Goal: Task Accomplishment & Management: Complete application form

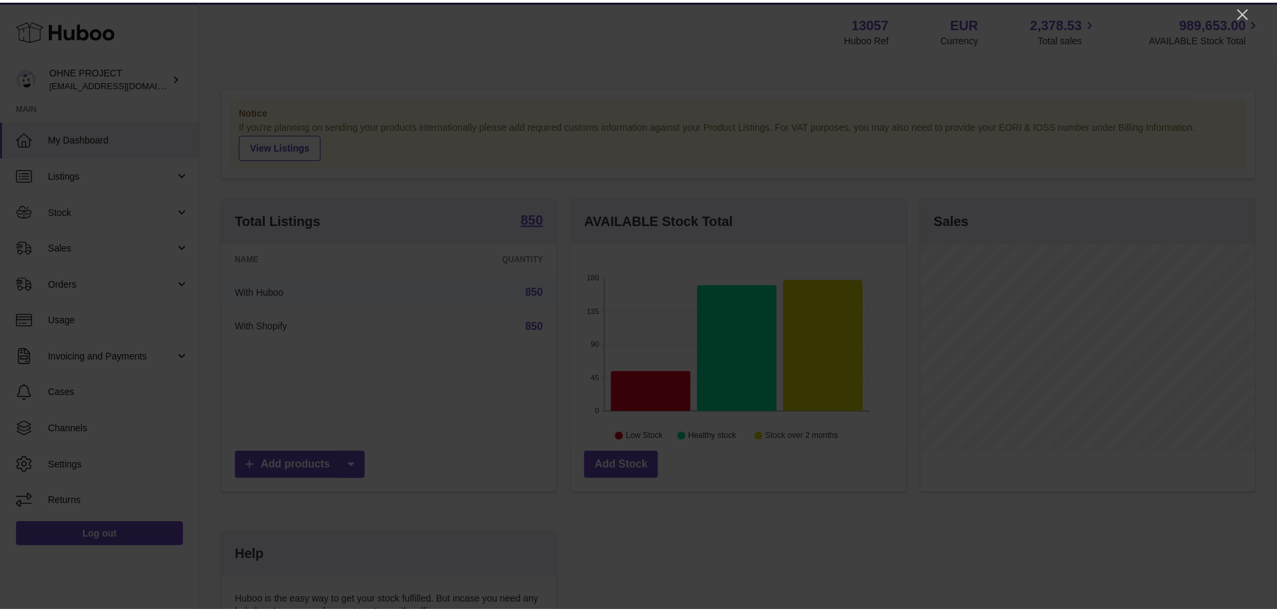
scroll to position [209, 338]
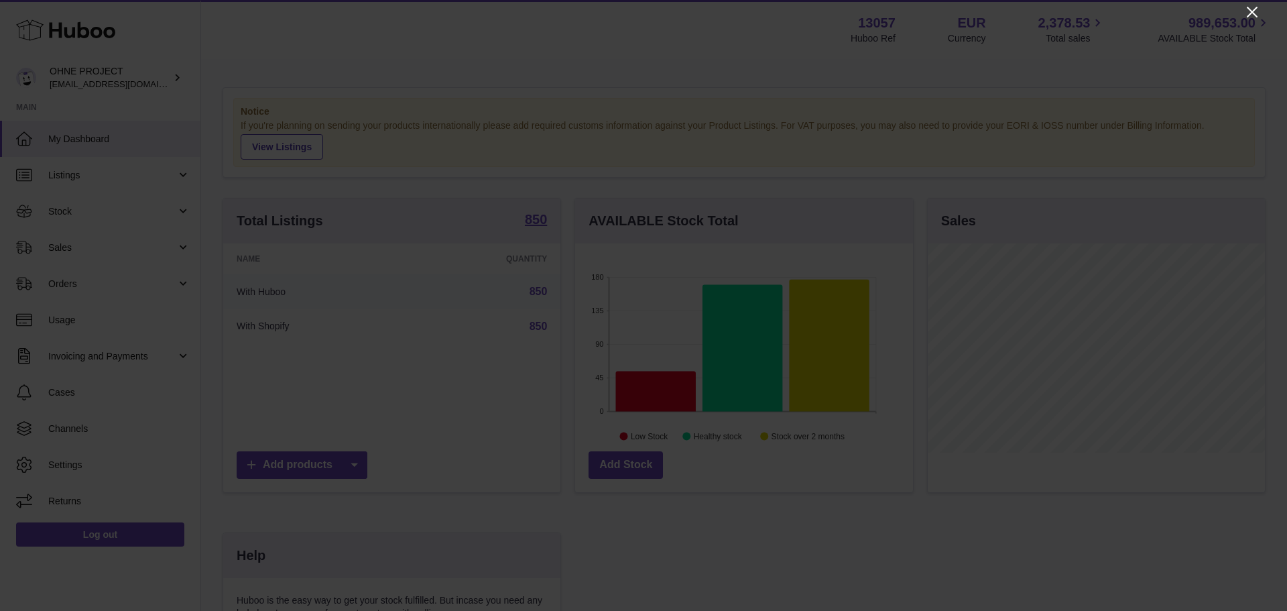
click at [1246, 9] on icon "Close" at bounding box center [1252, 12] width 16 height 16
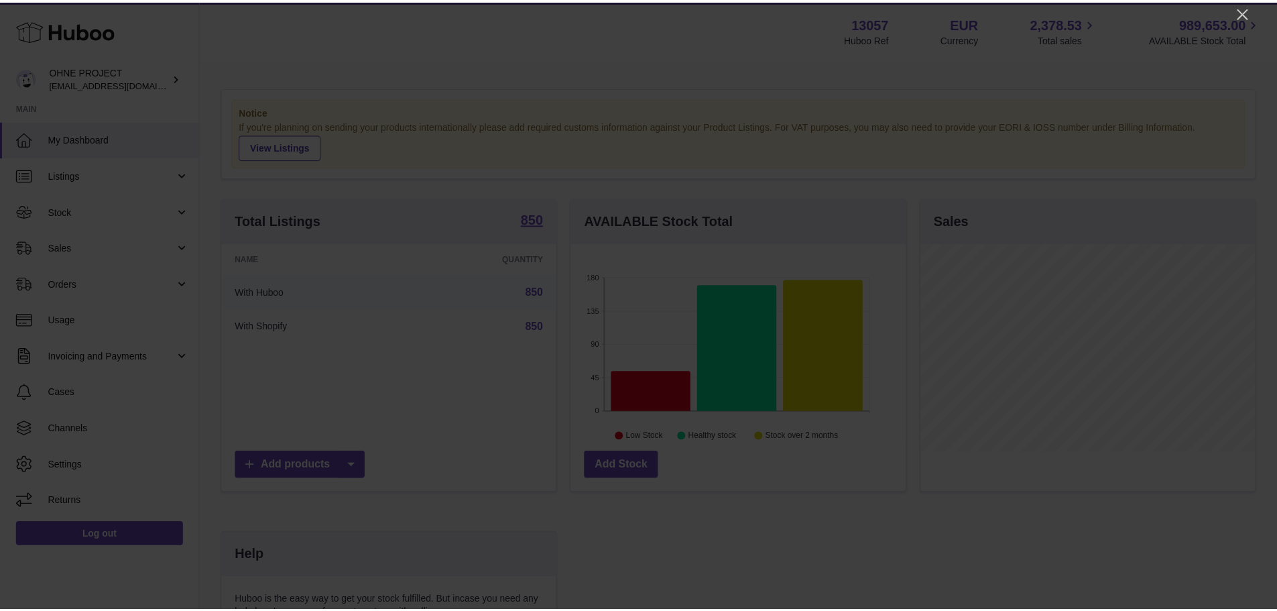
scroll to position [670163, 670039]
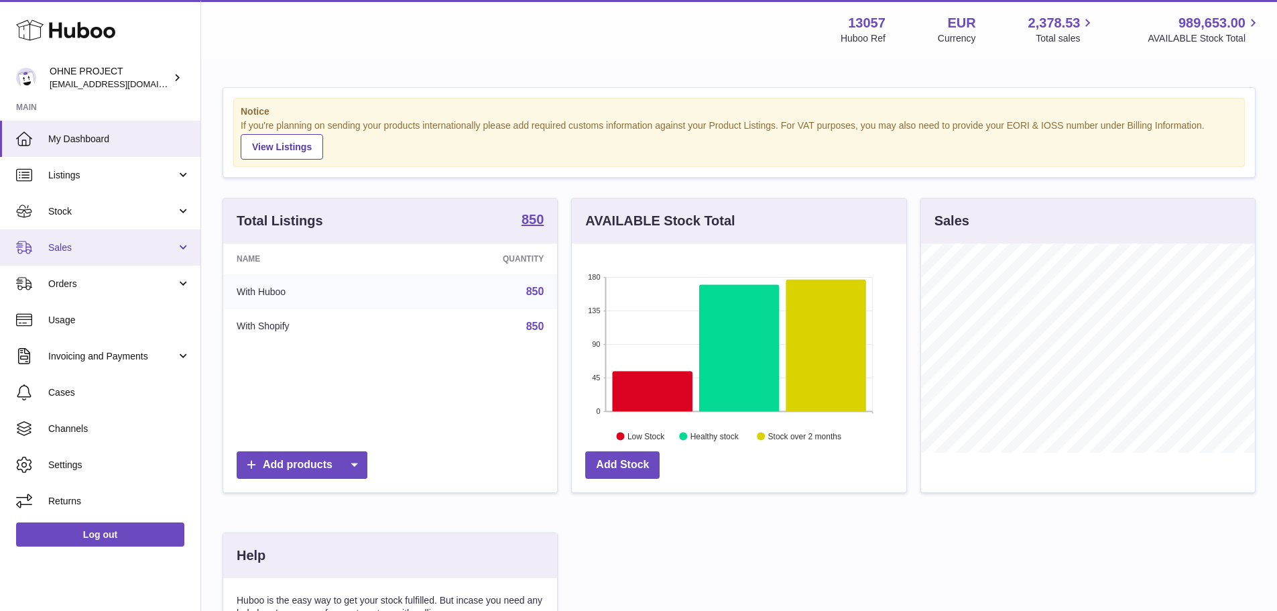
click at [98, 254] on link "Sales" at bounding box center [100, 247] width 200 height 36
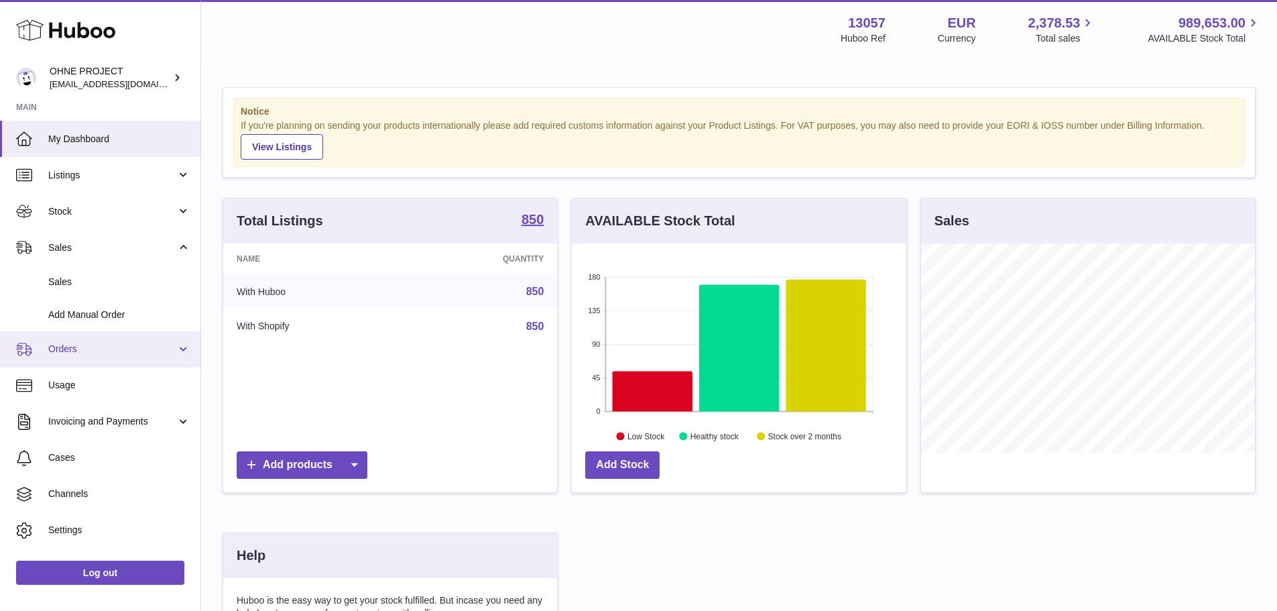
click at [112, 331] on link "Orders" at bounding box center [100, 349] width 200 height 36
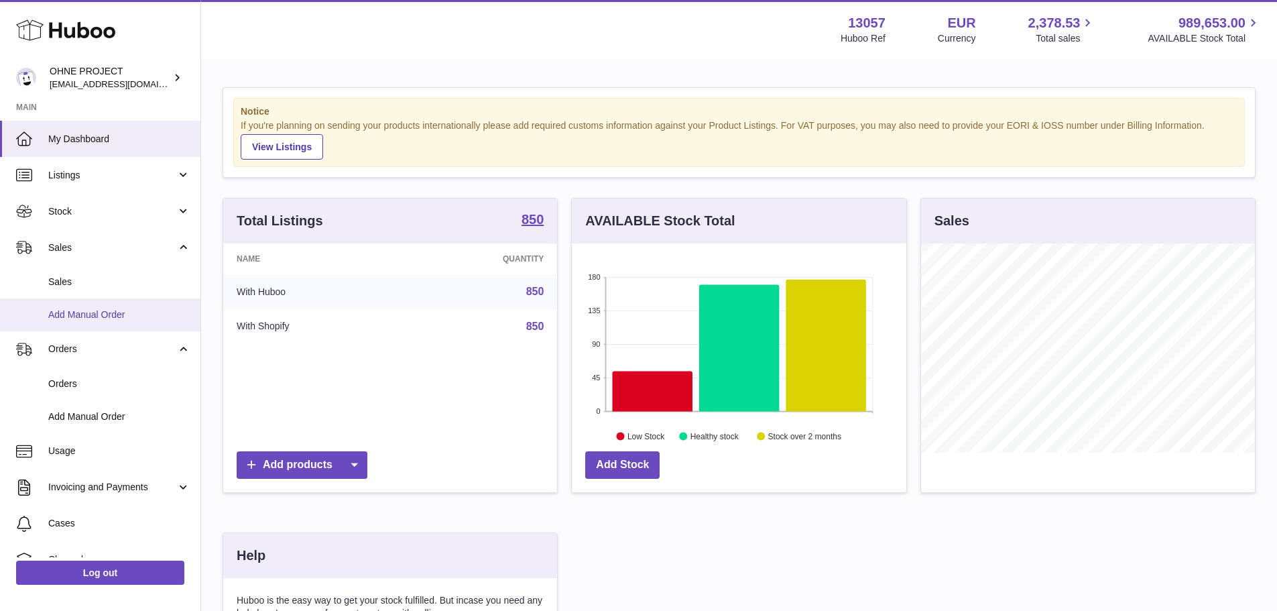
click at [124, 316] on span "Add Manual Order" at bounding box center [119, 314] width 142 height 13
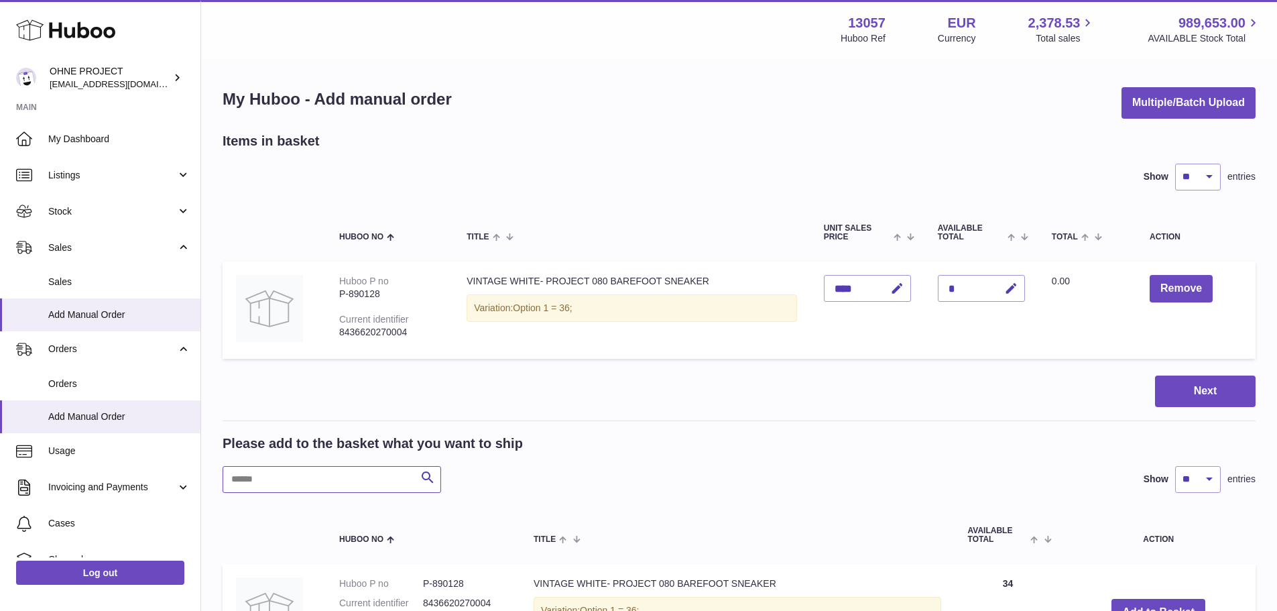
click at [310, 481] on input "text" at bounding box center [332, 479] width 219 height 27
click at [1162, 288] on button "Remove" at bounding box center [1181, 288] width 63 height 27
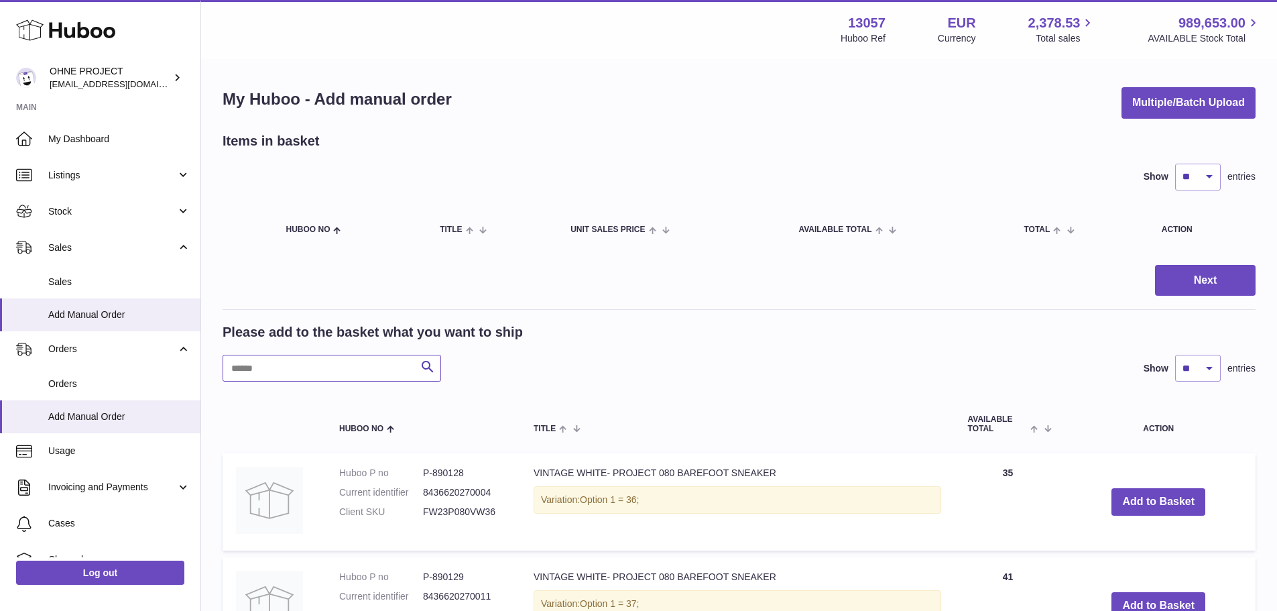
click at [322, 369] on input "text" at bounding box center [332, 368] width 219 height 27
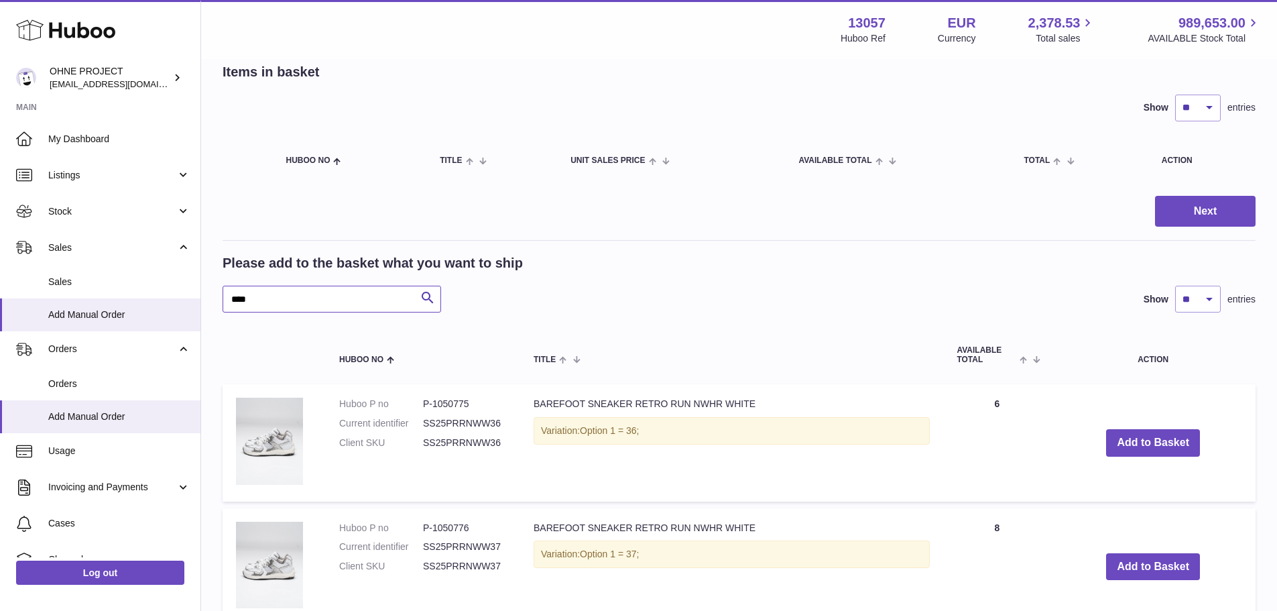
scroll to position [134, 0]
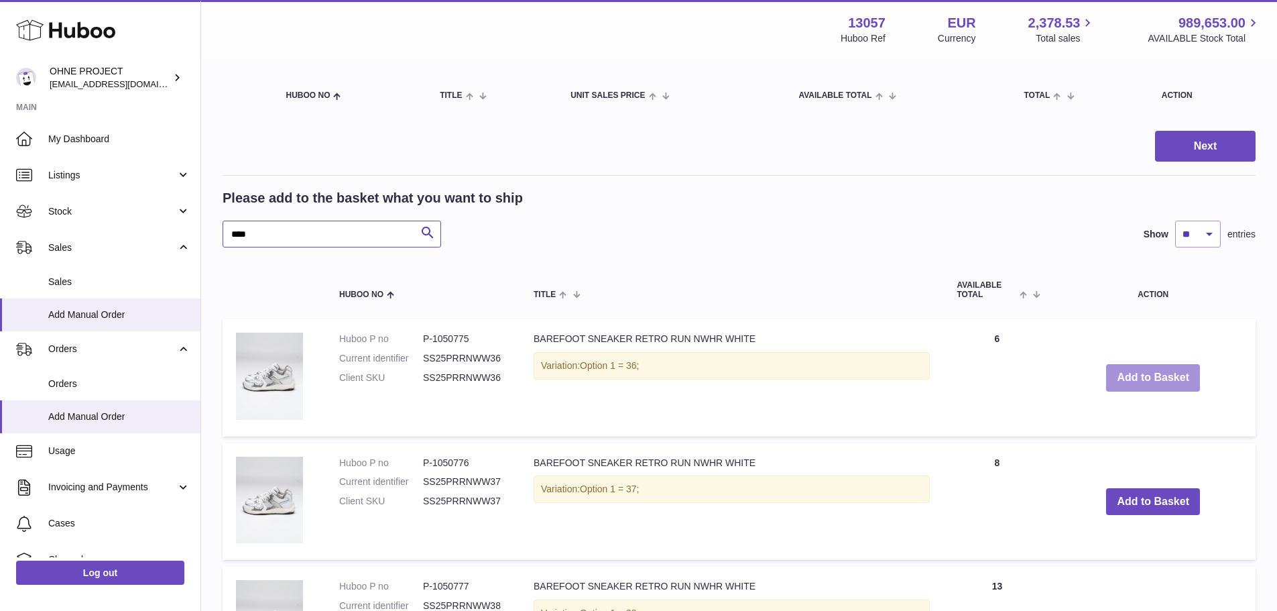
type input "****"
click at [1113, 380] on button "Add to Basket" at bounding box center [1153, 377] width 94 height 27
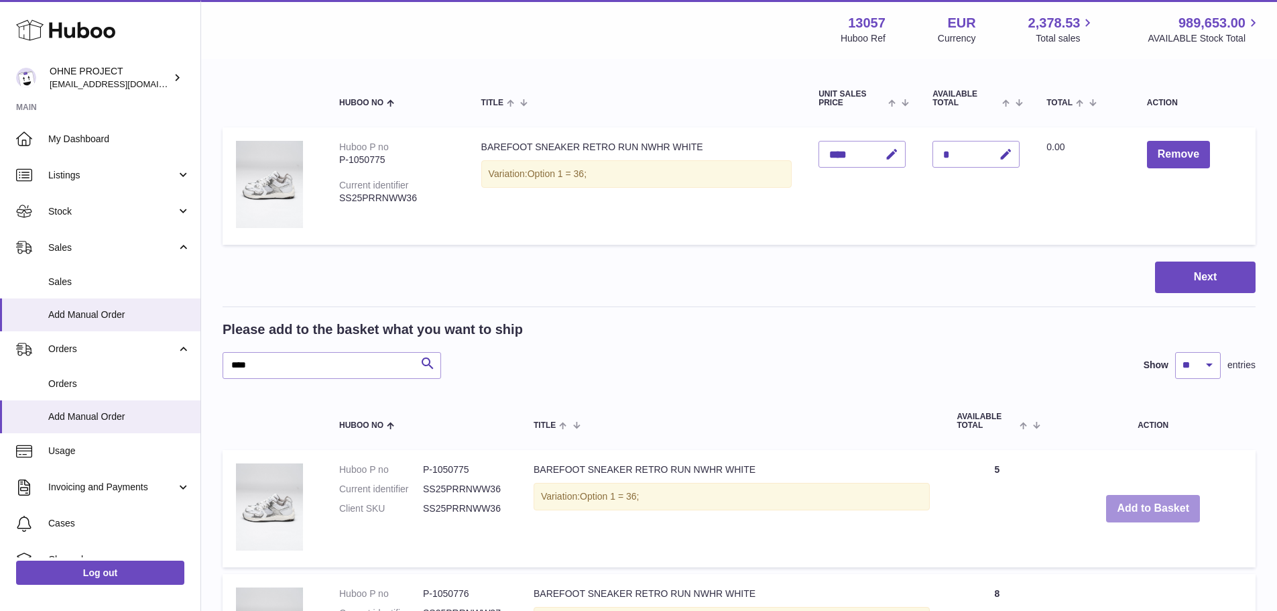
click at [1140, 509] on button "Add to Basket" at bounding box center [1153, 508] width 94 height 27
click at [1127, 516] on button "Add to Basket" at bounding box center [1153, 508] width 94 height 27
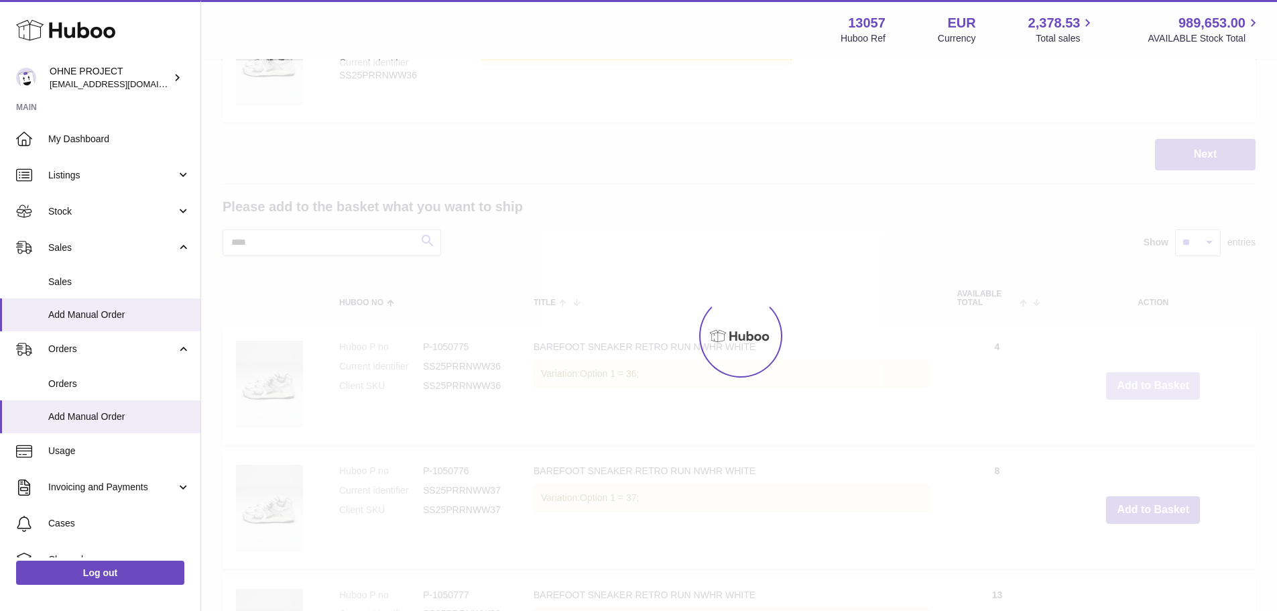
type input "*"
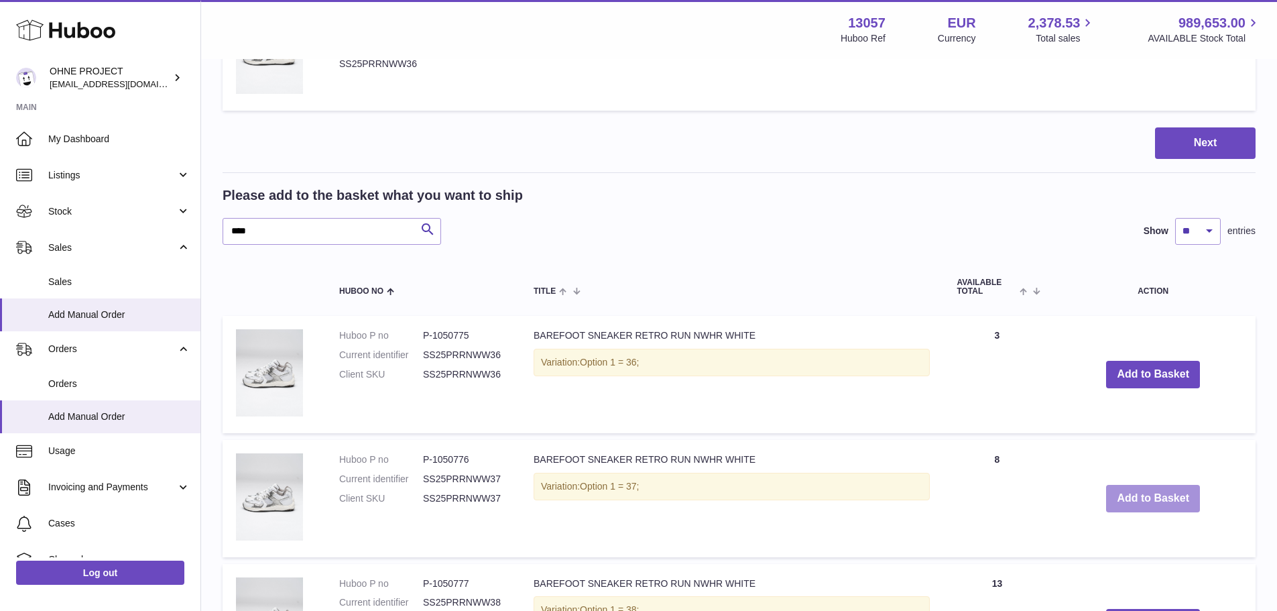
click at [1120, 501] on button "Add to Basket" at bounding box center [1153, 498] width 94 height 27
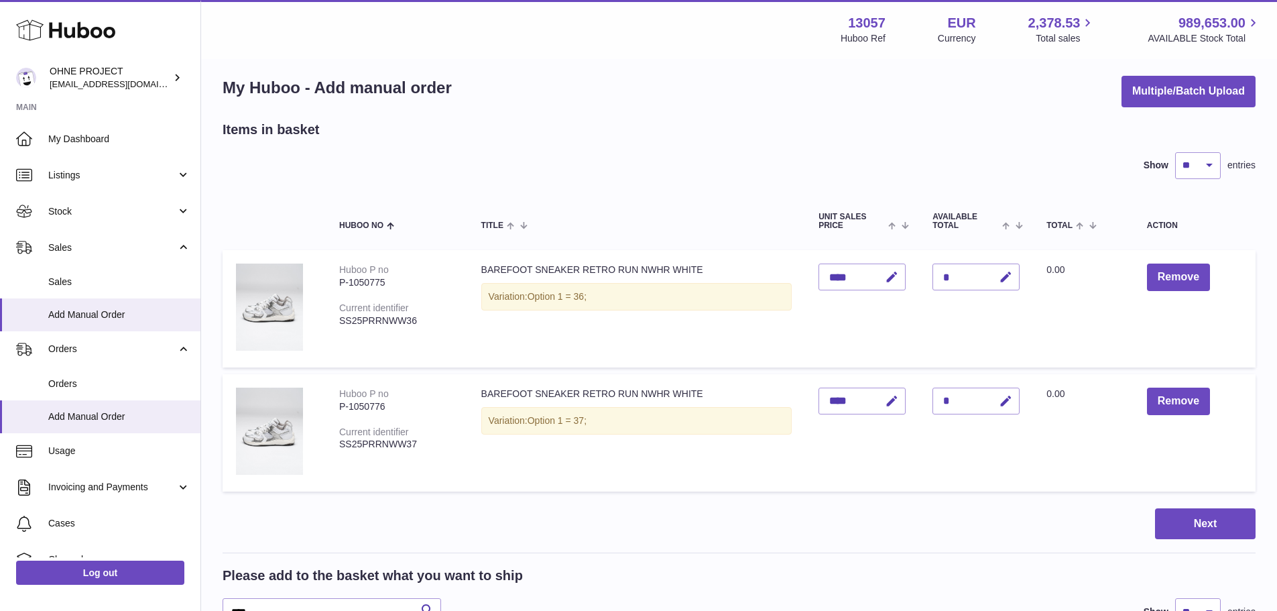
scroll to position [0, 0]
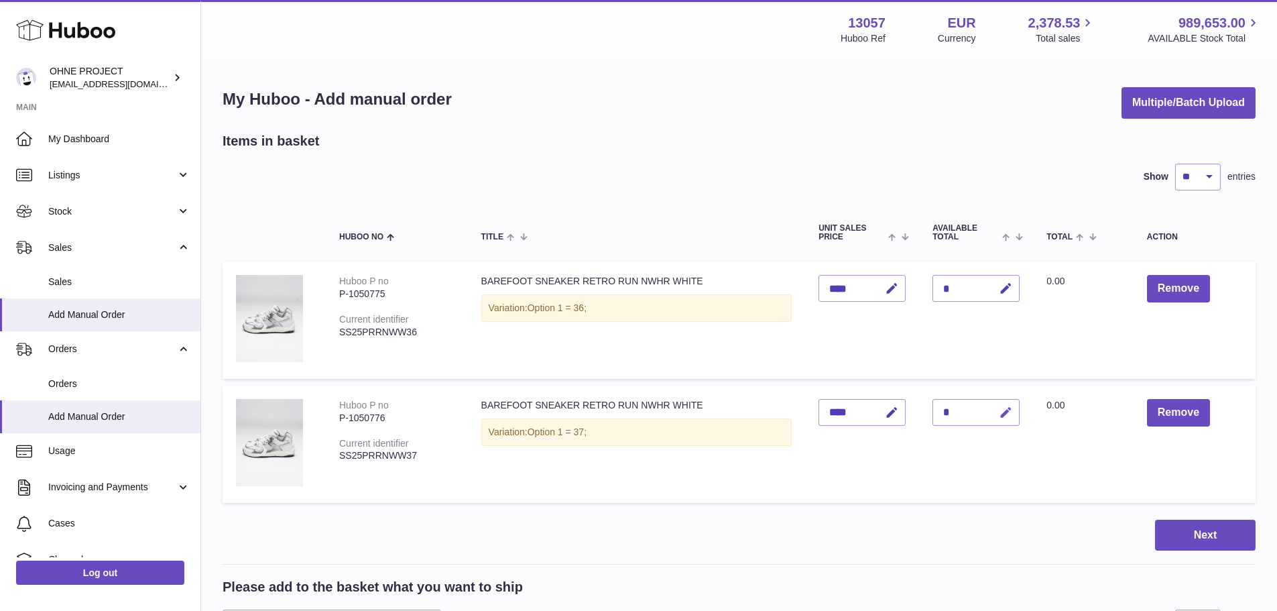
click at [999, 416] on icon "button" at bounding box center [1006, 413] width 14 height 14
type input "*"
click at [991, 402] on button "submit" at bounding box center [1003, 412] width 25 height 21
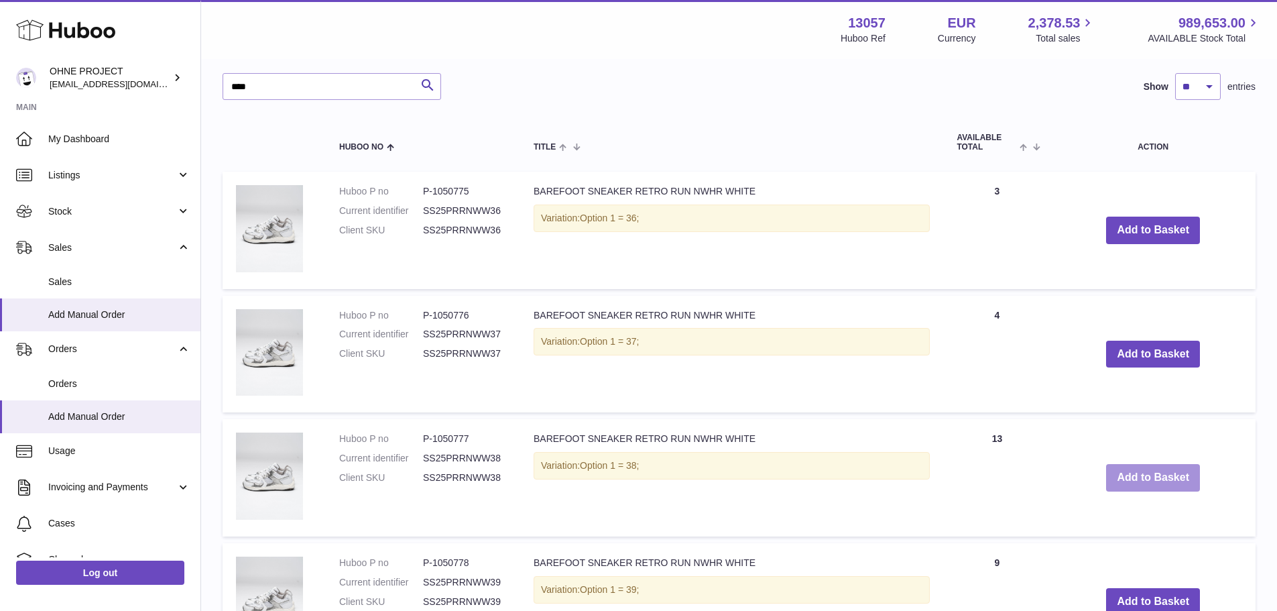
click at [1115, 480] on button "Add to Basket" at bounding box center [1153, 477] width 94 height 27
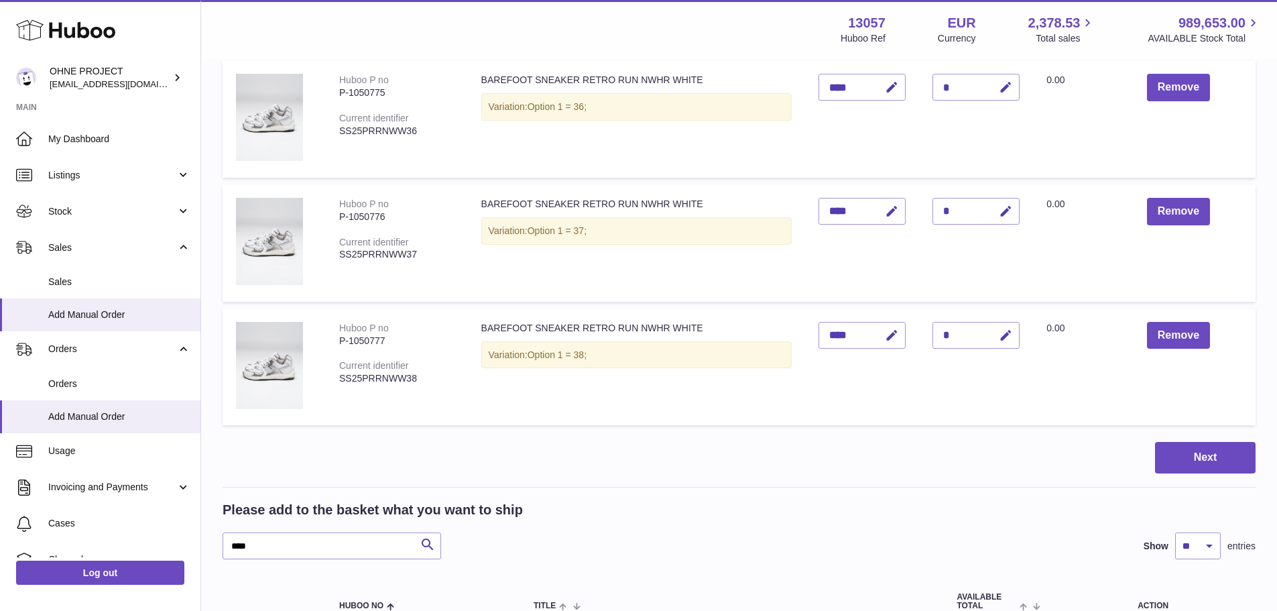
scroll to position [134, 0]
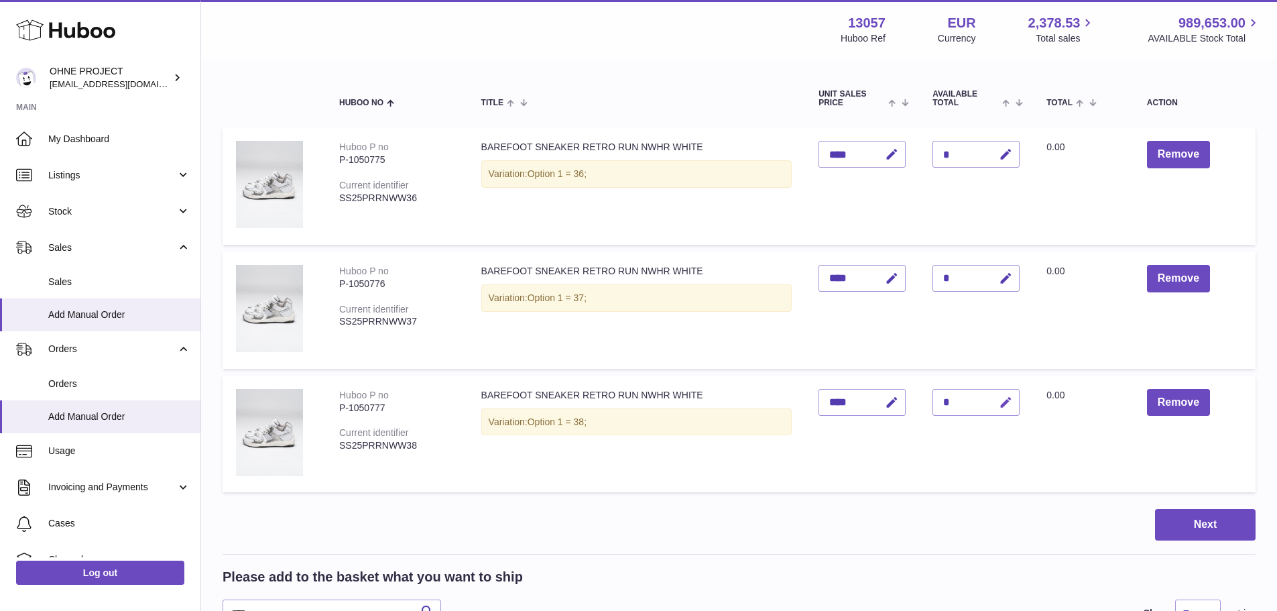
click at [999, 406] on icon "button" at bounding box center [1006, 403] width 14 height 14
type input "*"
click at [991, 391] on button "submit" at bounding box center [1003, 401] width 25 height 21
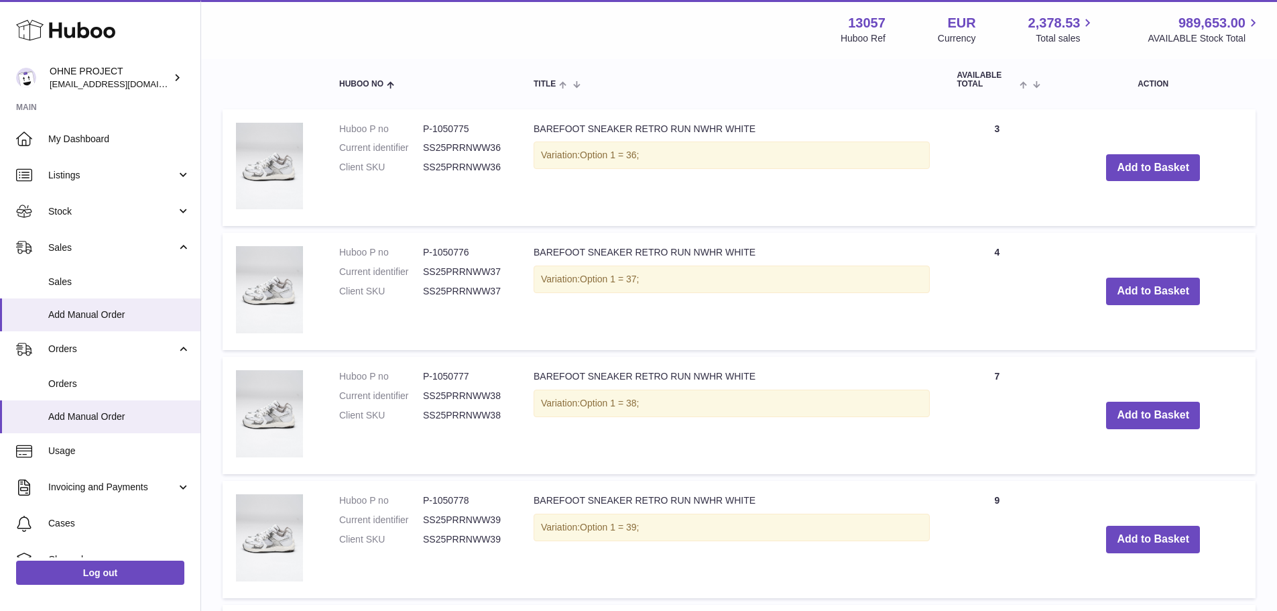
scroll to position [737, 0]
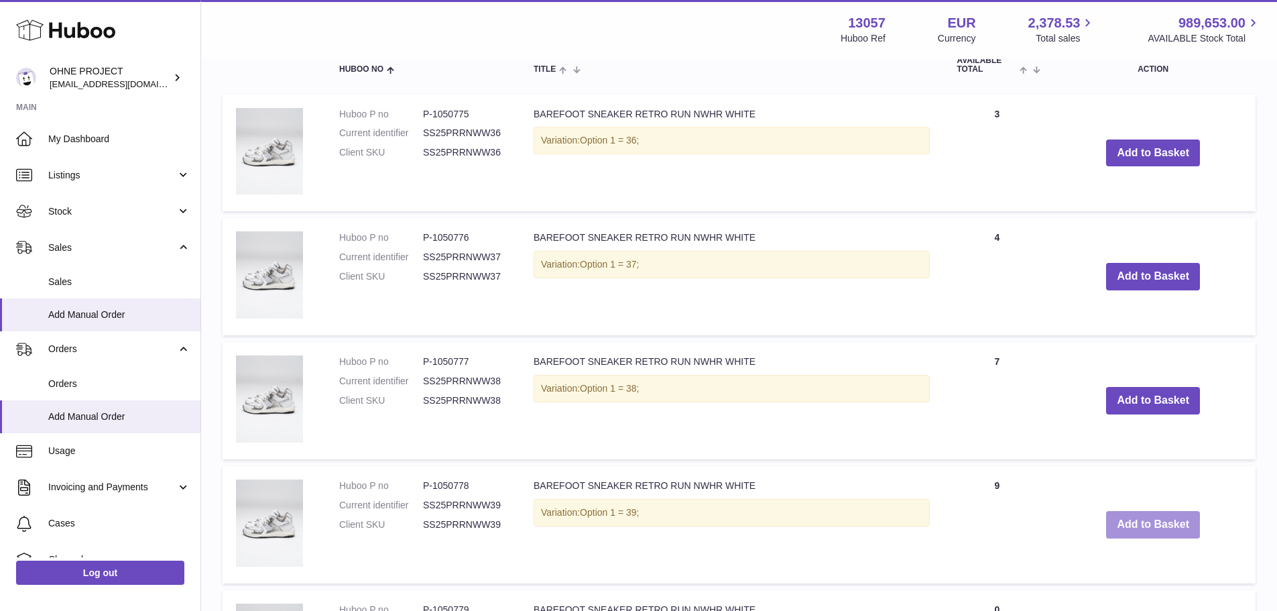
click at [1142, 526] on button "Add to Basket" at bounding box center [1153, 524] width 94 height 27
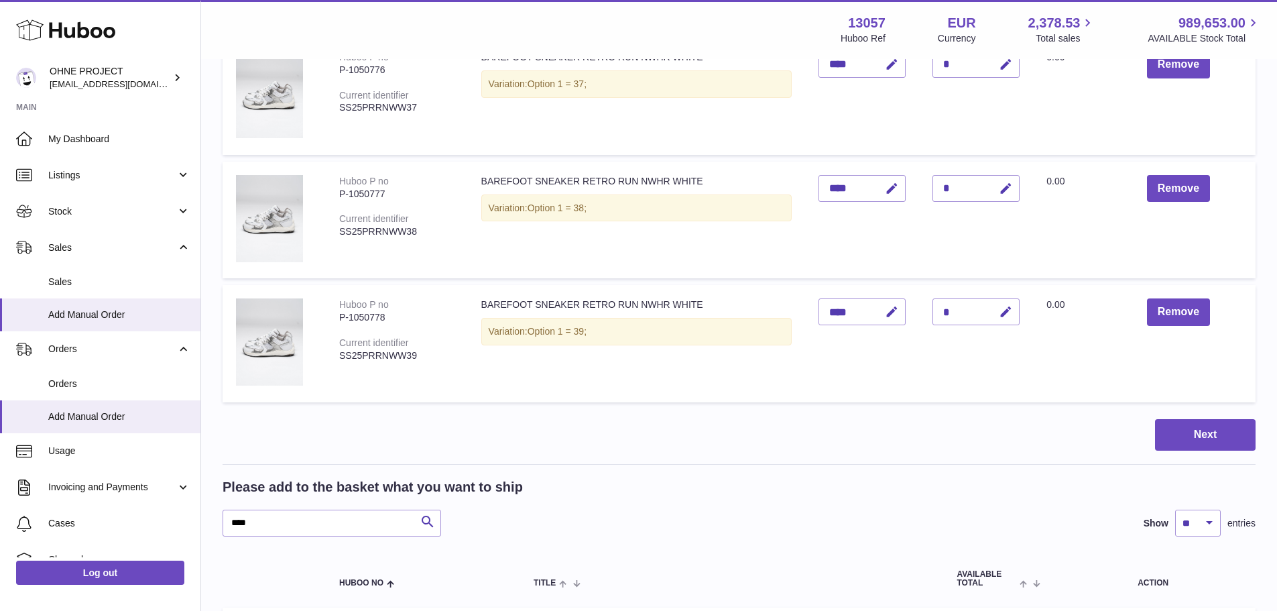
scroll to position [324, 0]
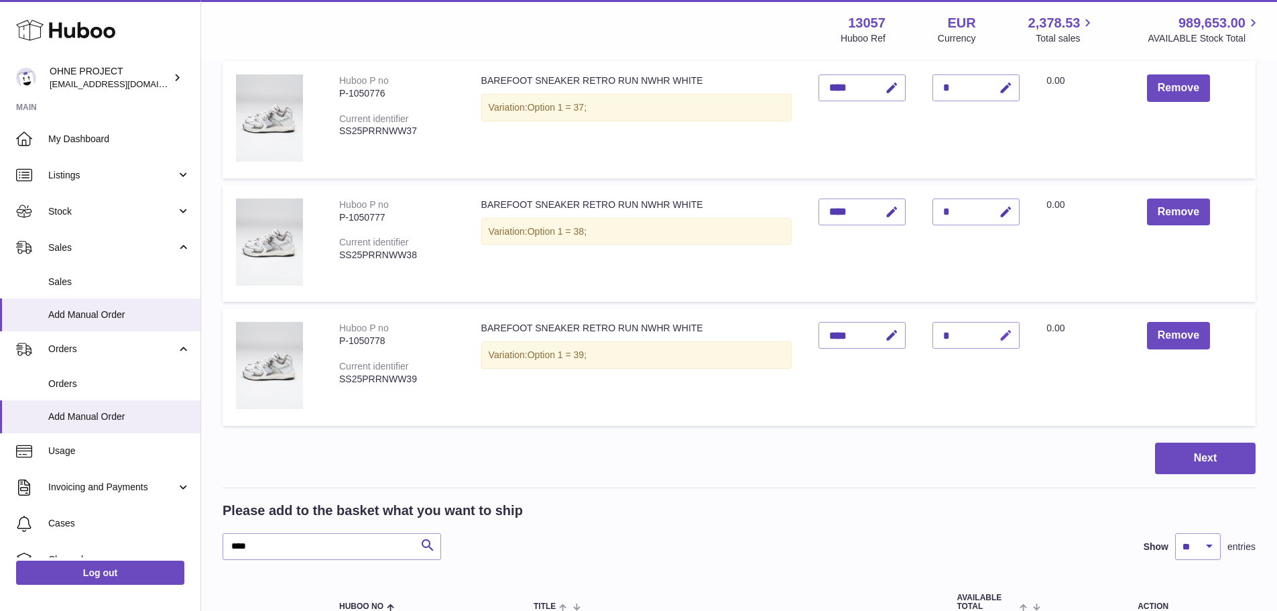
click at [994, 327] on button "button" at bounding box center [1004, 335] width 32 height 27
type input "*"
click at [991, 324] on button "submit" at bounding box center [1003, 334] width 25 height 21
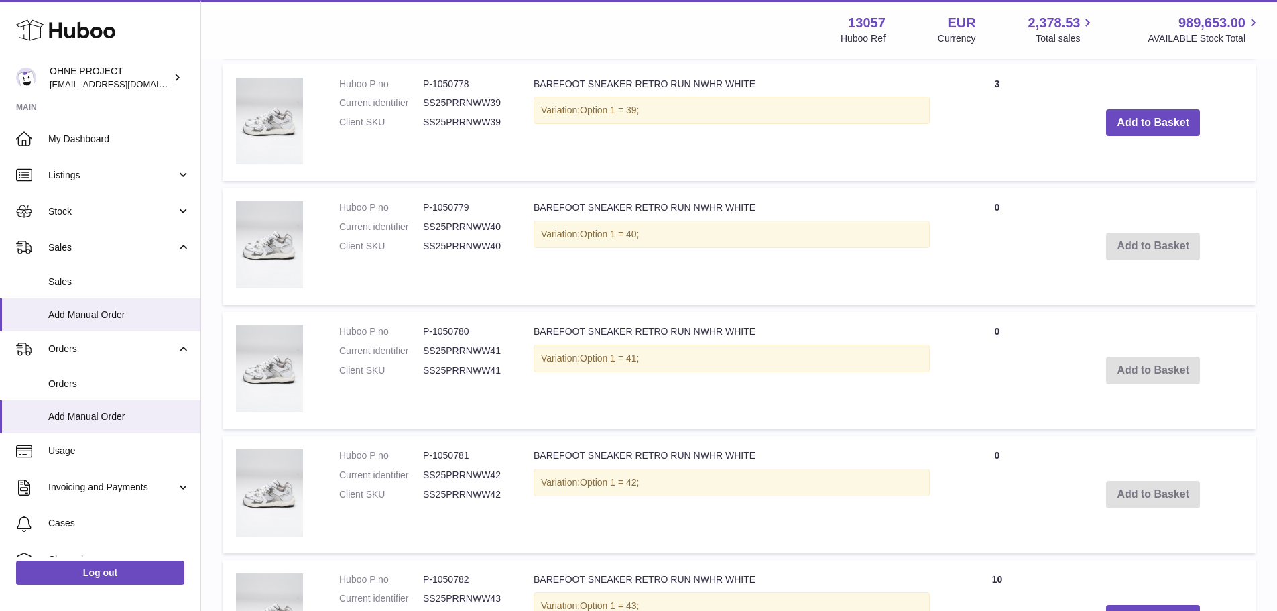
scroll to position [1330, 0]
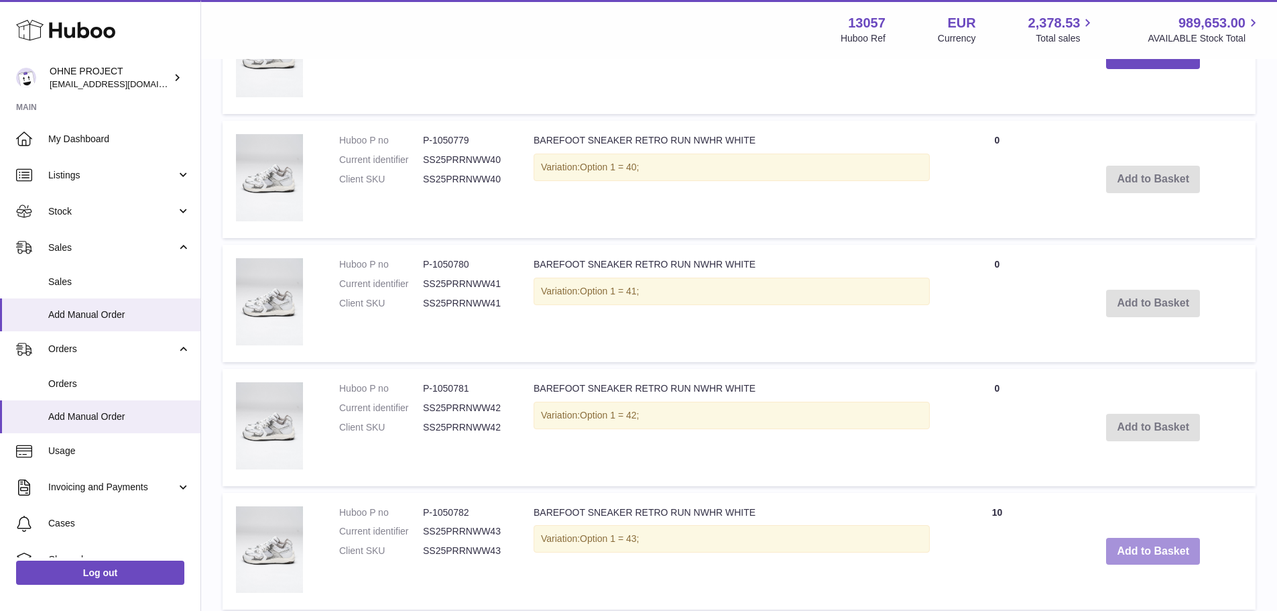
click at [1117, 552] on button "Add to Basket" at bounding box center [1153, 551] width 94 height 27
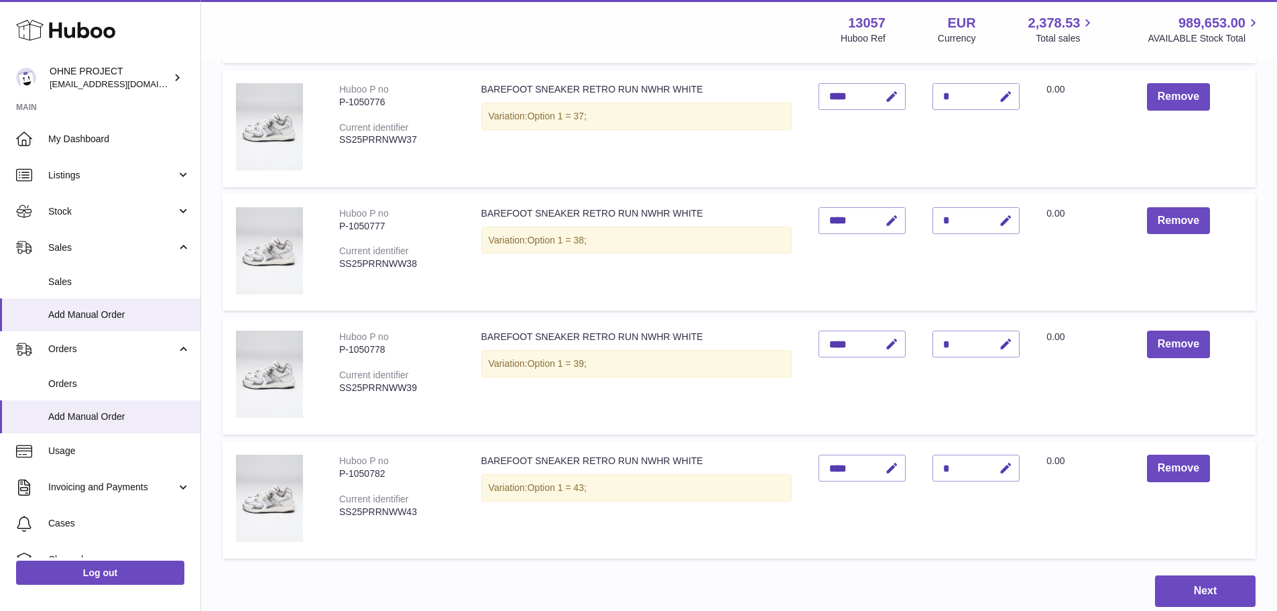
scroll to position [314, 0]
click at [1000, 471] on icon "button" at bounding box center [1006, 470] width 14 height 14
click at [991, 459] on button "submit" at bounding box center [1003, 469] width 25 height 21
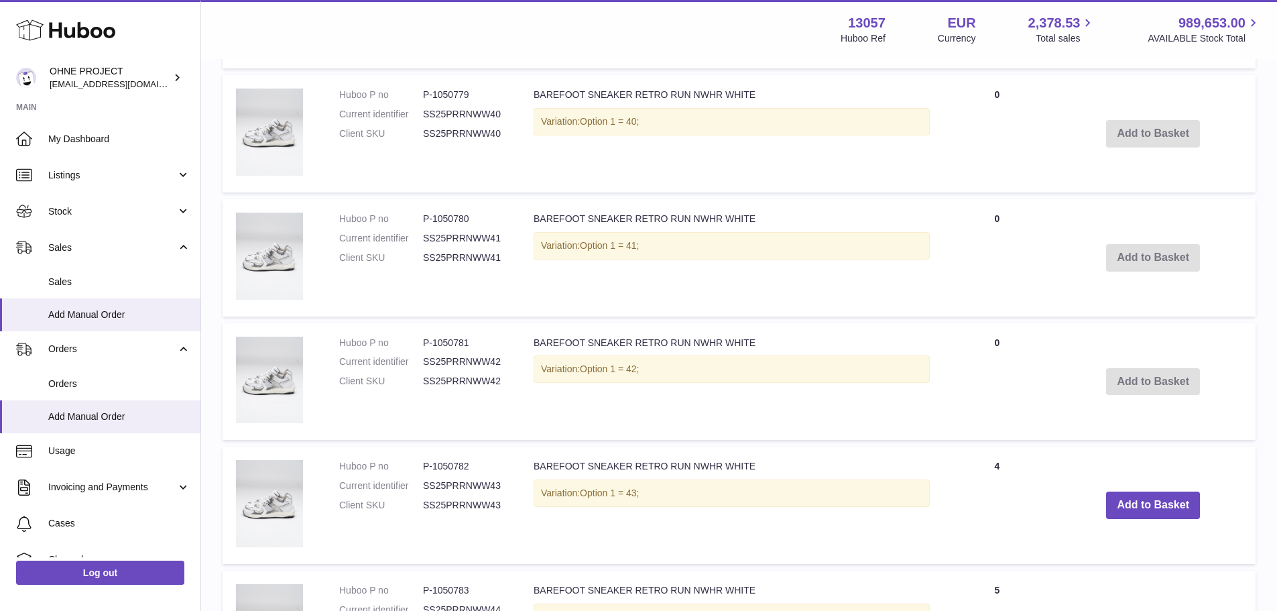
scroll to position [1521, 0]
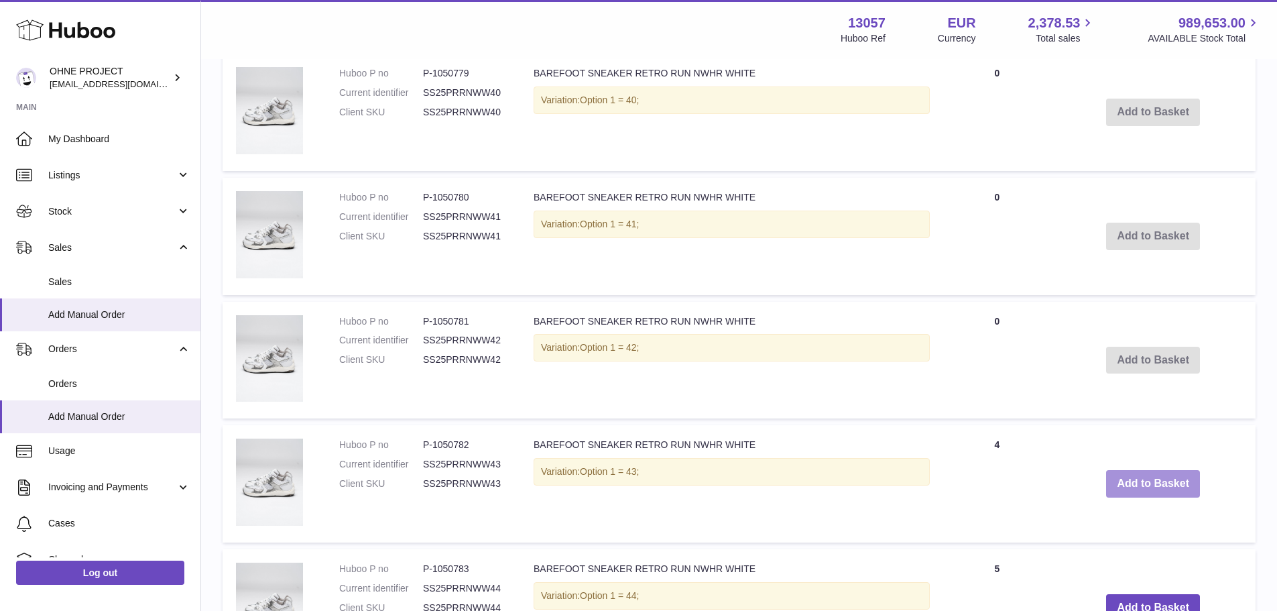
click at [1112, 479] on button "Add to Basket" at bounding box center [1153, 483] width 94 height 27
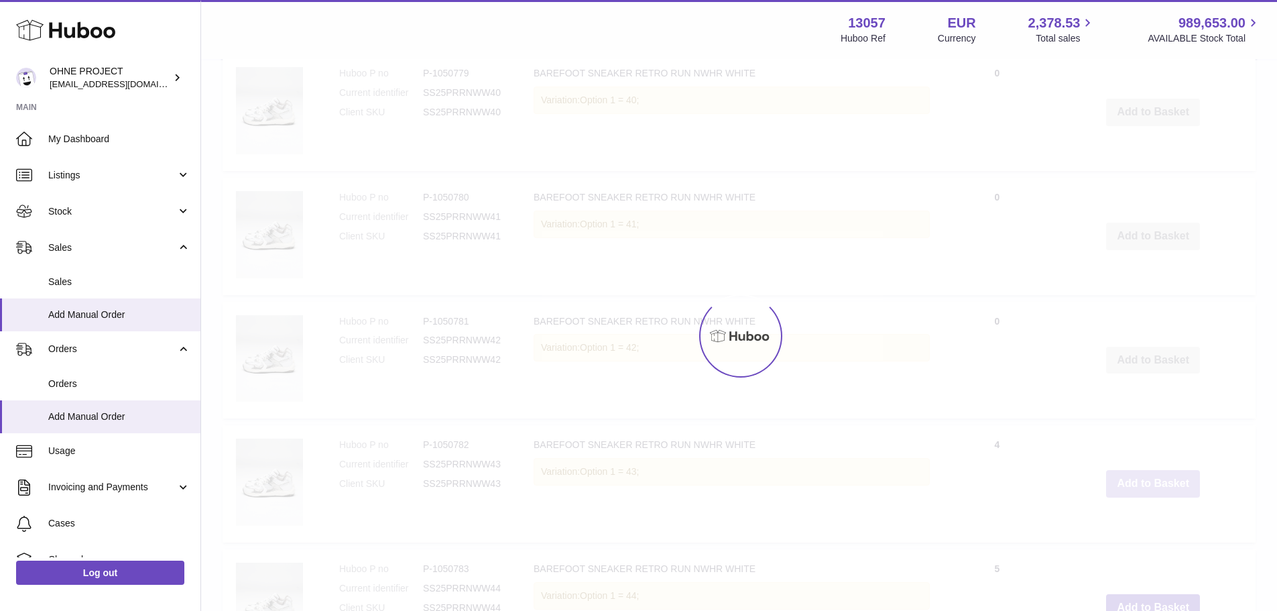
type input "*"
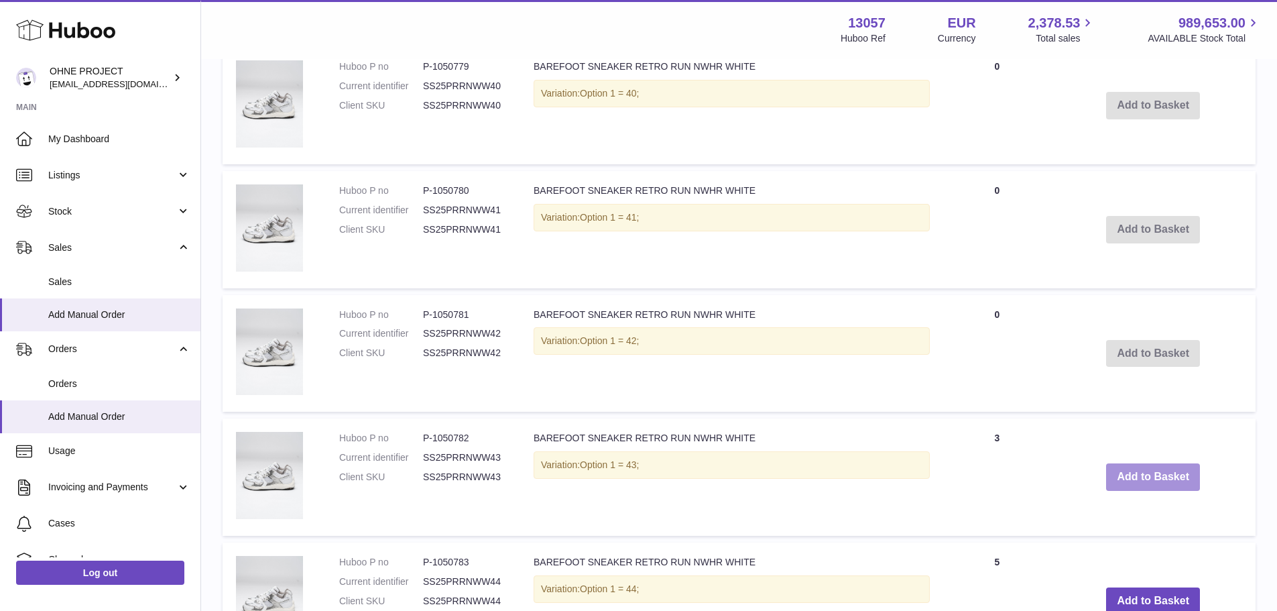
scroll to position [1609, 0]
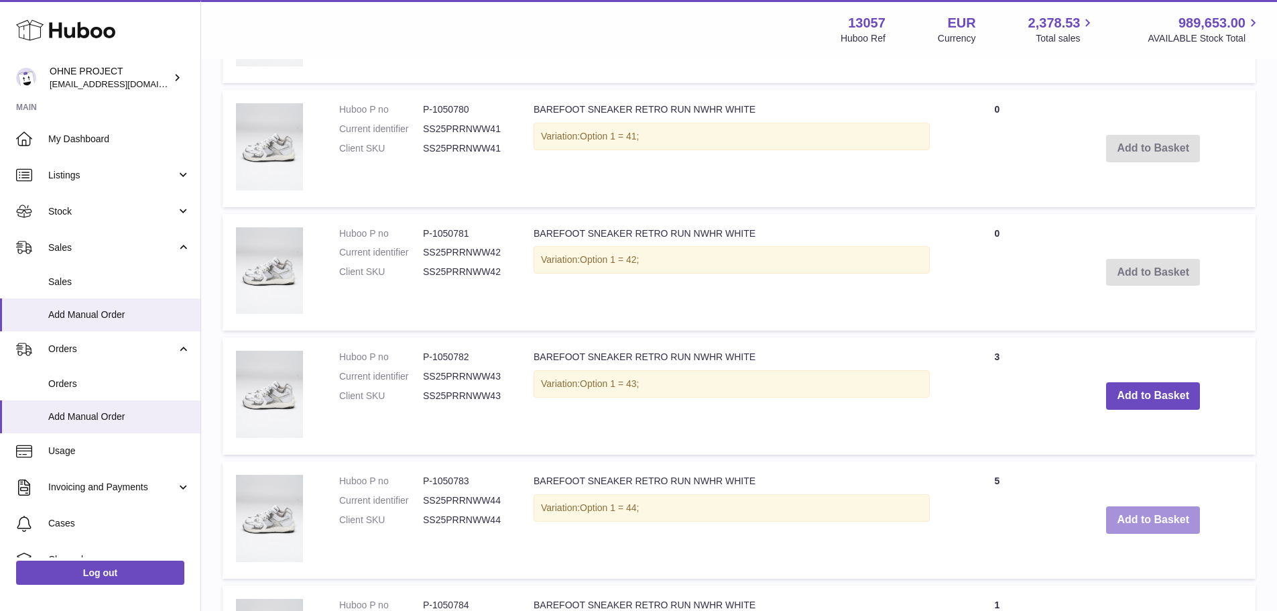
click at [1120, 509] on button "Add to Basket" at bounding box center [1153, 519] width 94 height 27
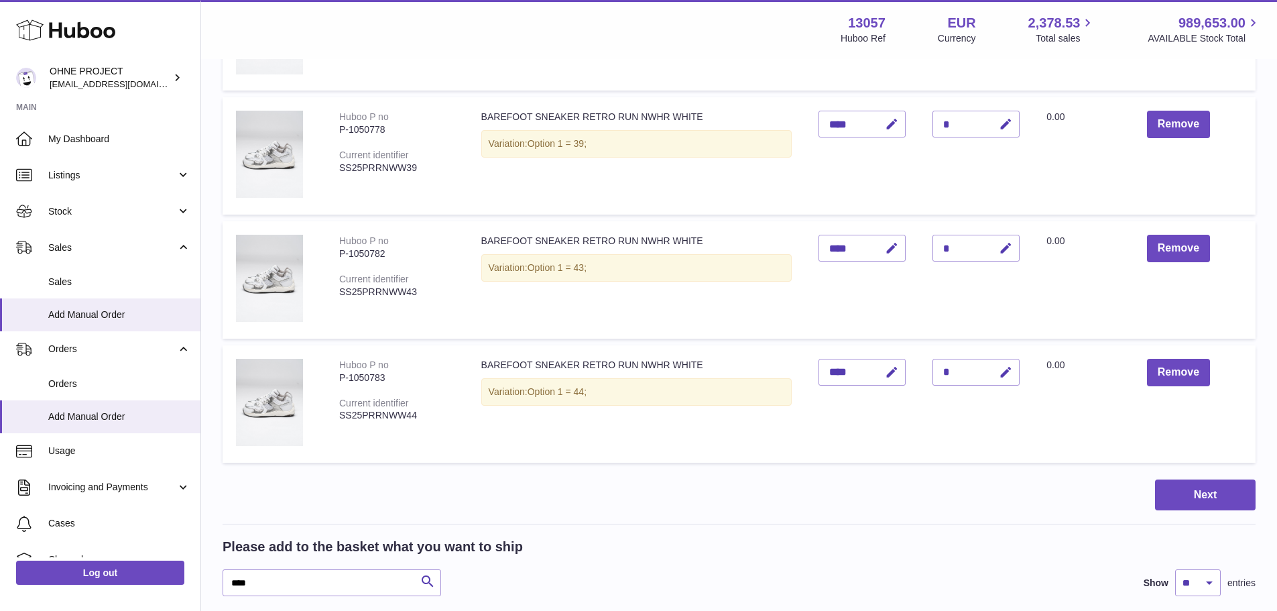
scroll to position [526, 0]
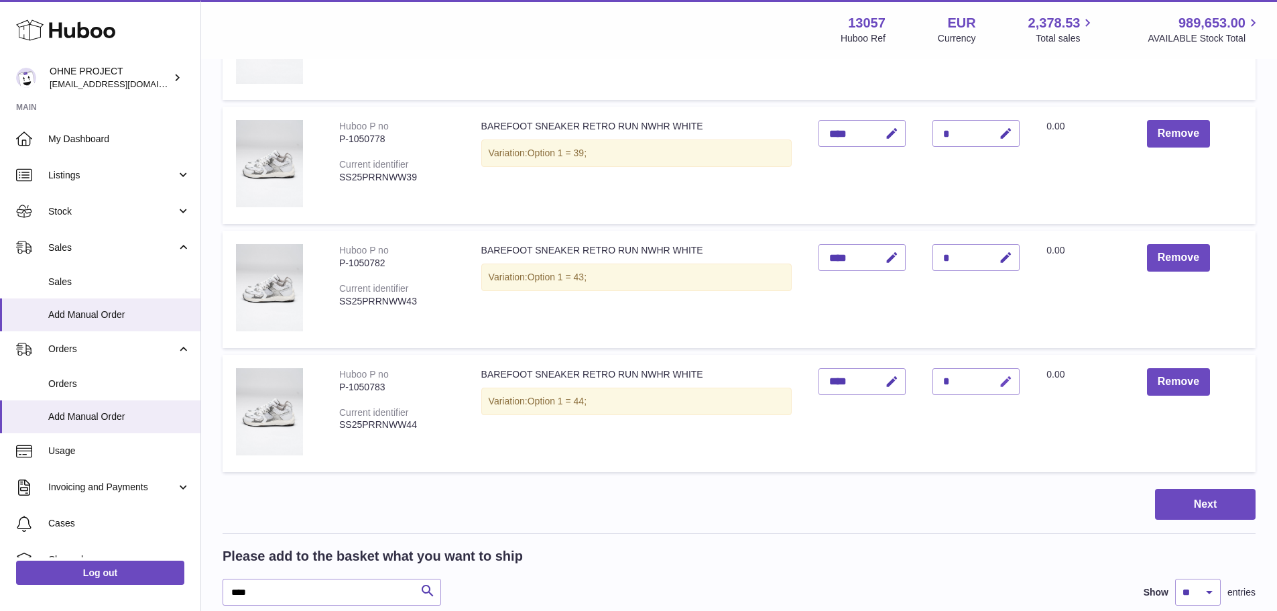
click at [999, 385] on icon "button" at bounding box center [1006, 382] width 14 height 14
type input "*"
click at [991, 371] on button "submit" at bounding box center [1003, 381] width 25 height 21
click at [999, 261] on icon "button" at bounding box center [1006, 258] width 14 height 14
click at [991, 247] on button "submit" at bounding box center [1003, 257] width 25 height 21
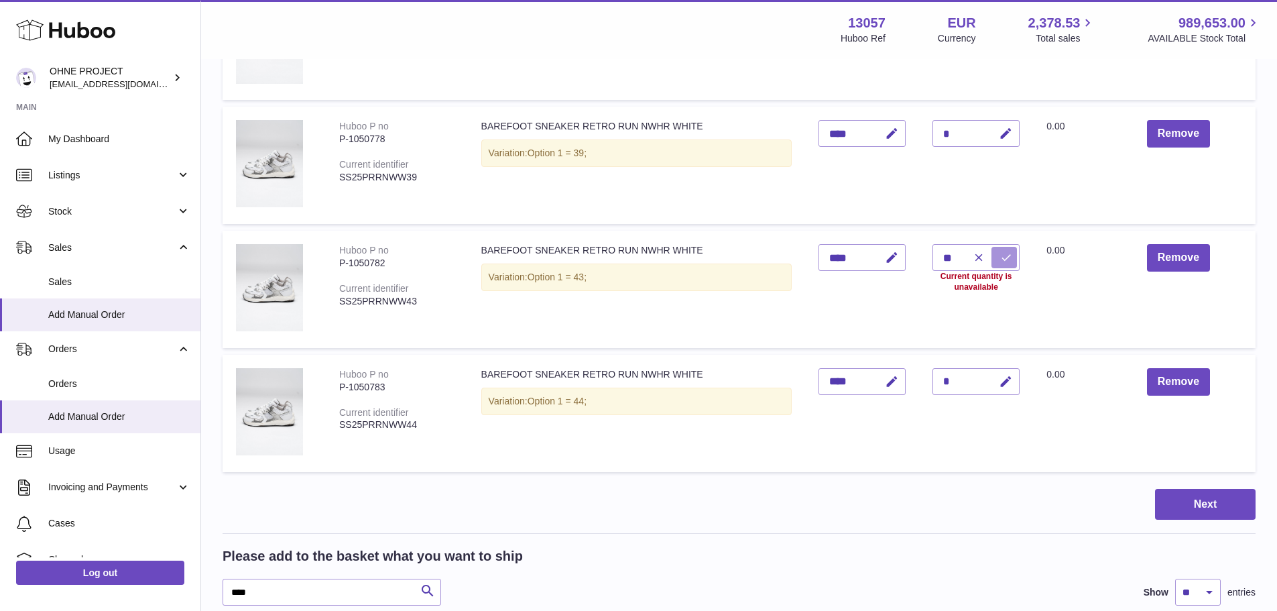
click at [1000, 261] on icon "submit" at bounding box center [1006, 257] width 12 height 12
drag, startPoint x: 945, startPoint y: 255, endPoint x: 900, endPoint y: 255, distance: 45.6
click at [900, 255] on tr "Huboo P no P-1050782 Current identifier SS25PRRNWW43 BAREFOOT SNEAKER RETRO RUN…" at bounding box center [739, 289] width 1033 height 117
type input "*"
click at [991, 247] on button "submit" at bounding box center [1003, 257] width 25 height 21
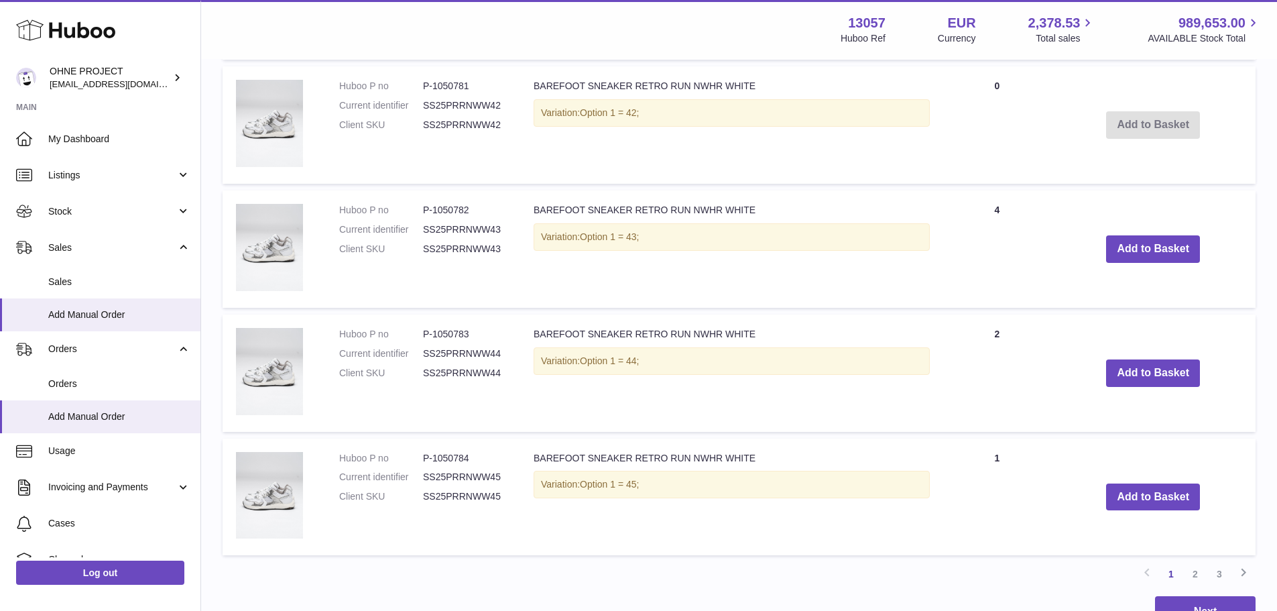
scroll to position [2001, 0]
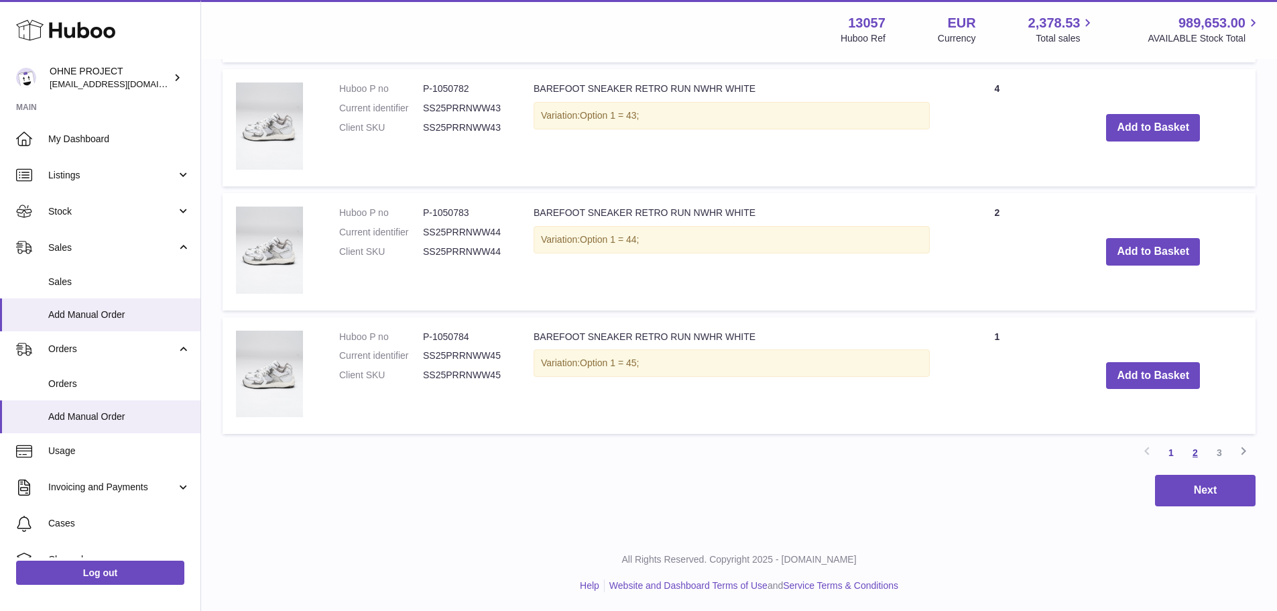
click at [1201, 451] on link "2" at bounding box center [1195, 452] width 24 height 24
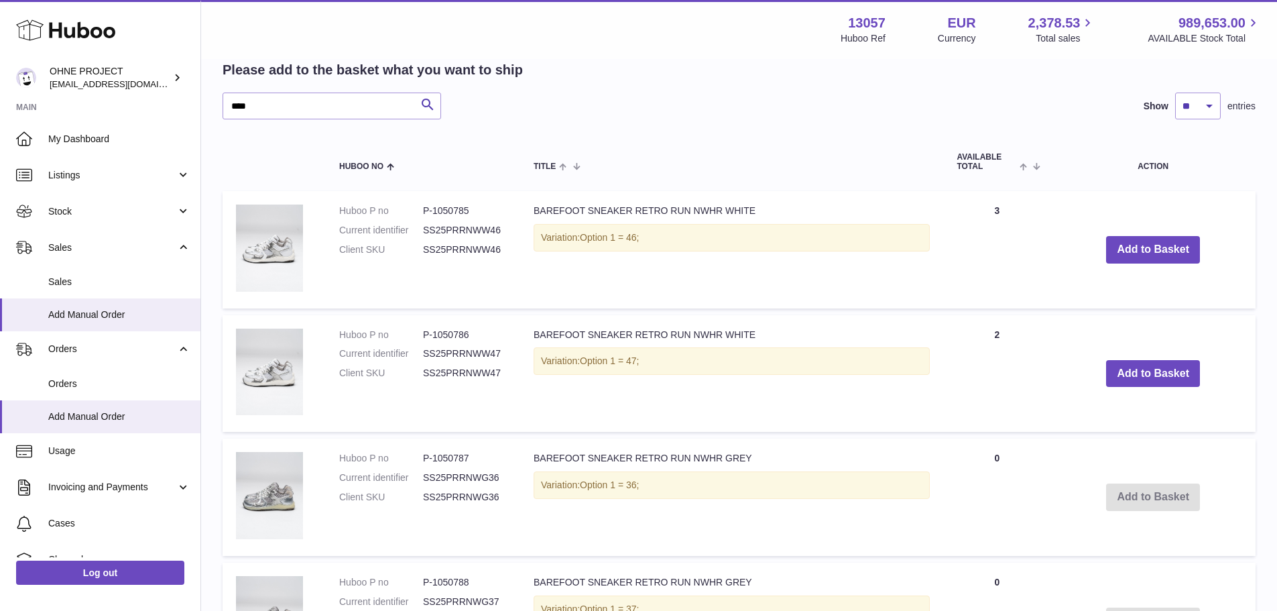
scroll to position [999, 0]
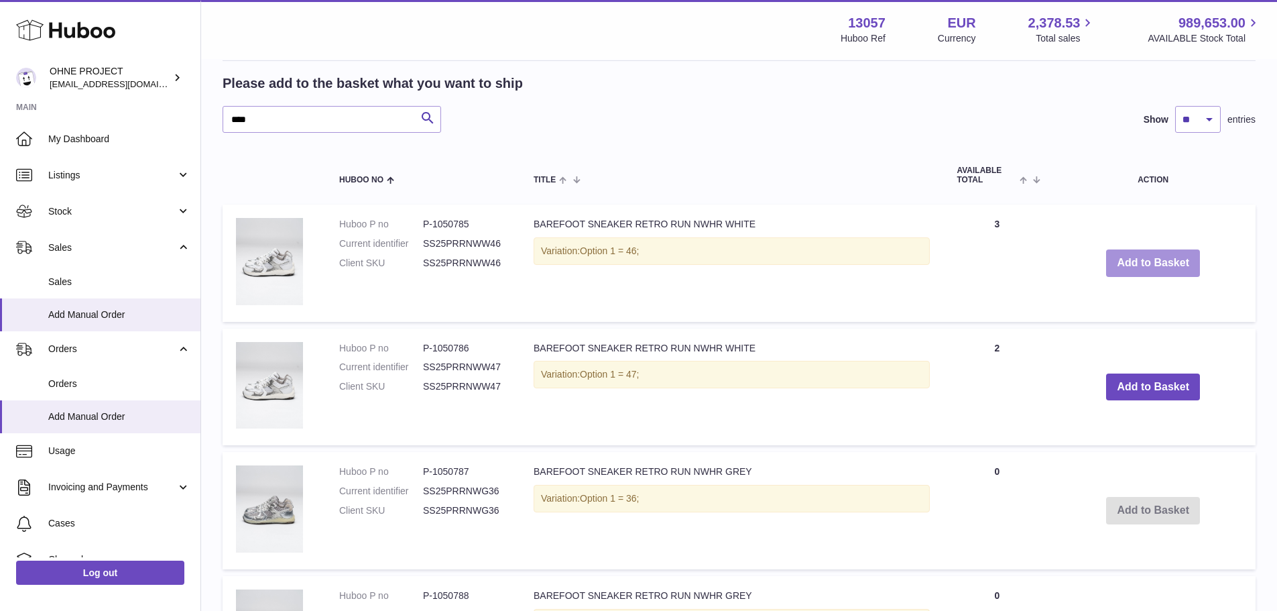
click at [1125, 265] on button "Add to Basket" at bounding box center [1153, 262] width 94 height 27
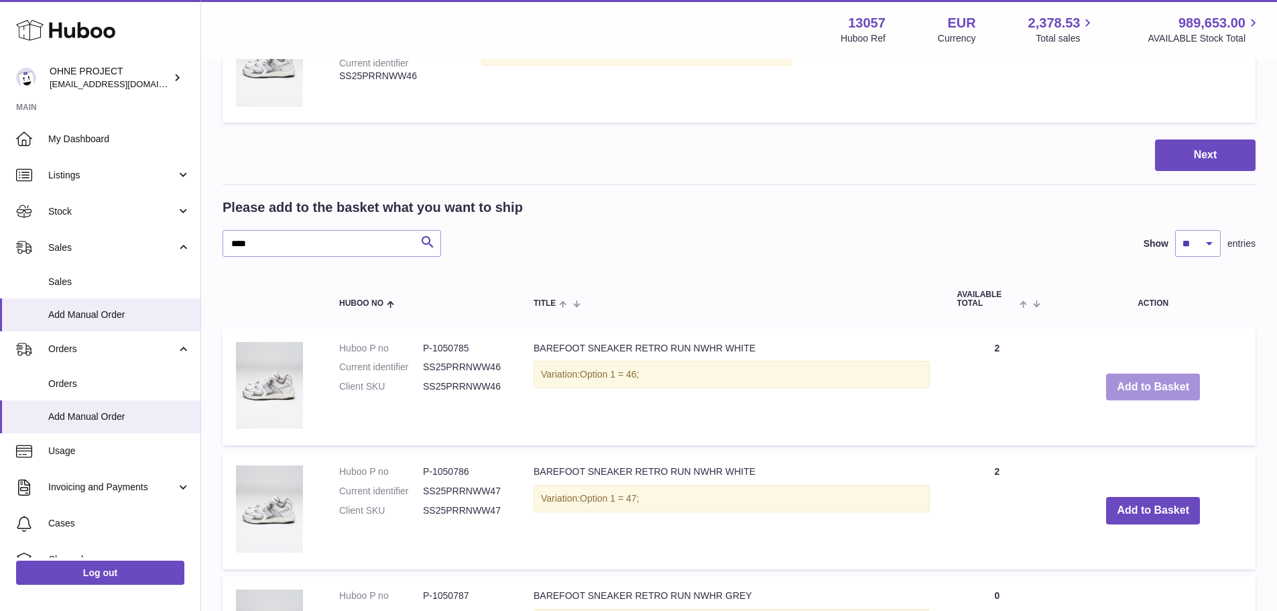
click at [1119, 387] on button "Add to Basket" at bounding box center [1153, 386] width 94 height 27
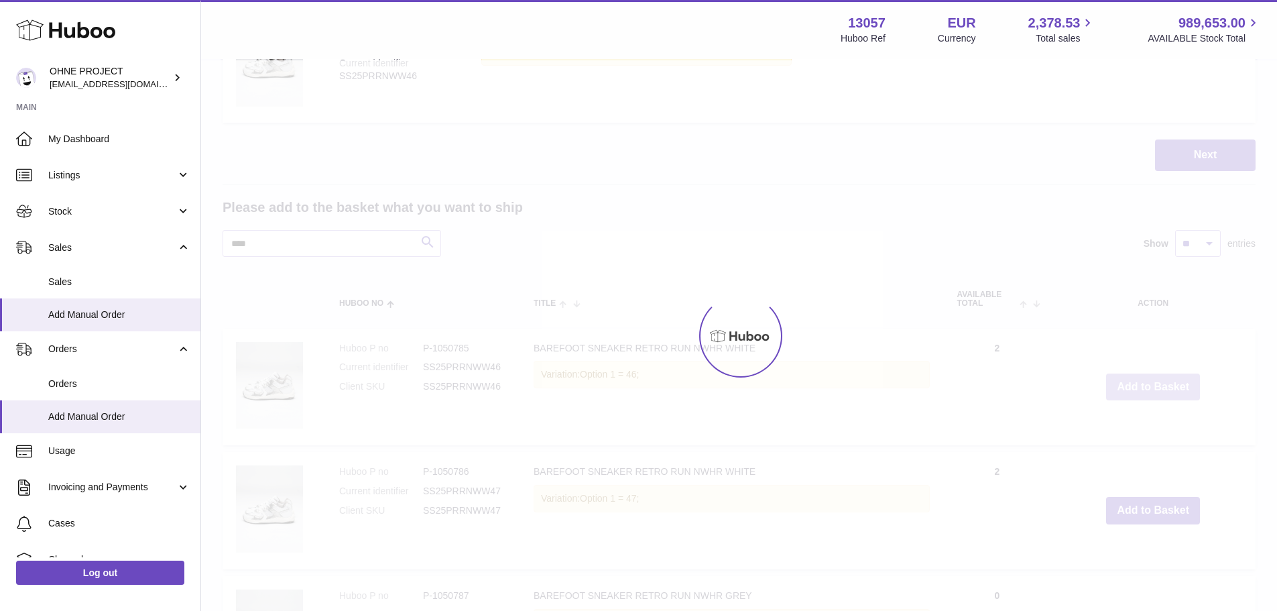
type input "*"
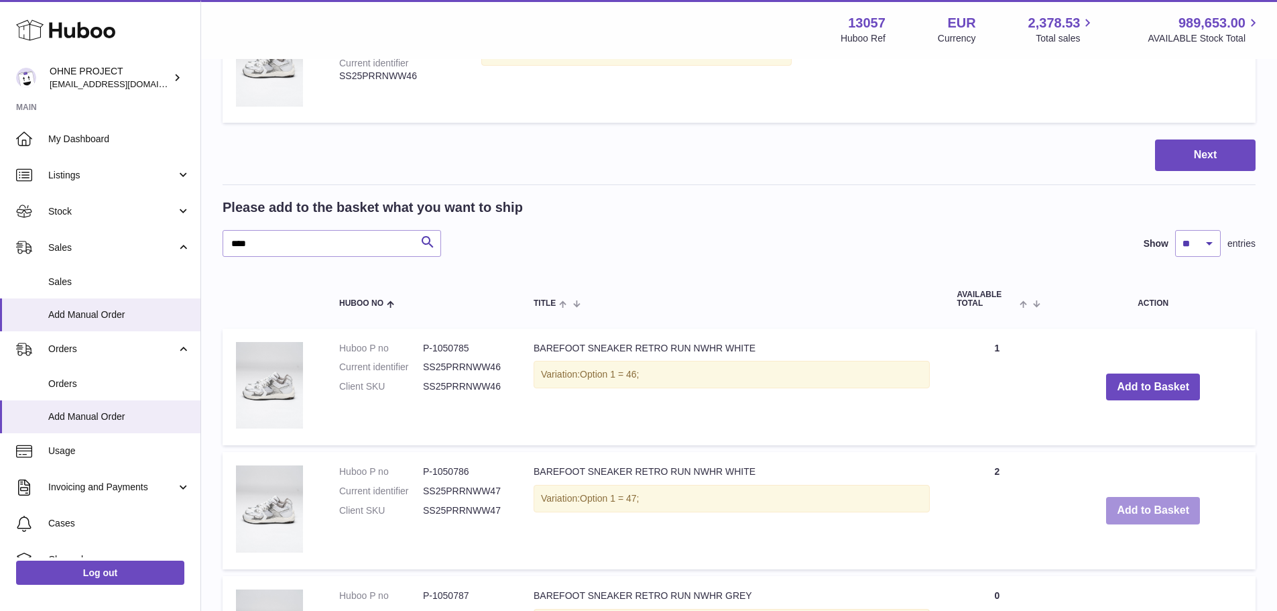
click at [1112, 507] on button "Add to Basket" at bounding box center [1153, 510] width 94 height 27
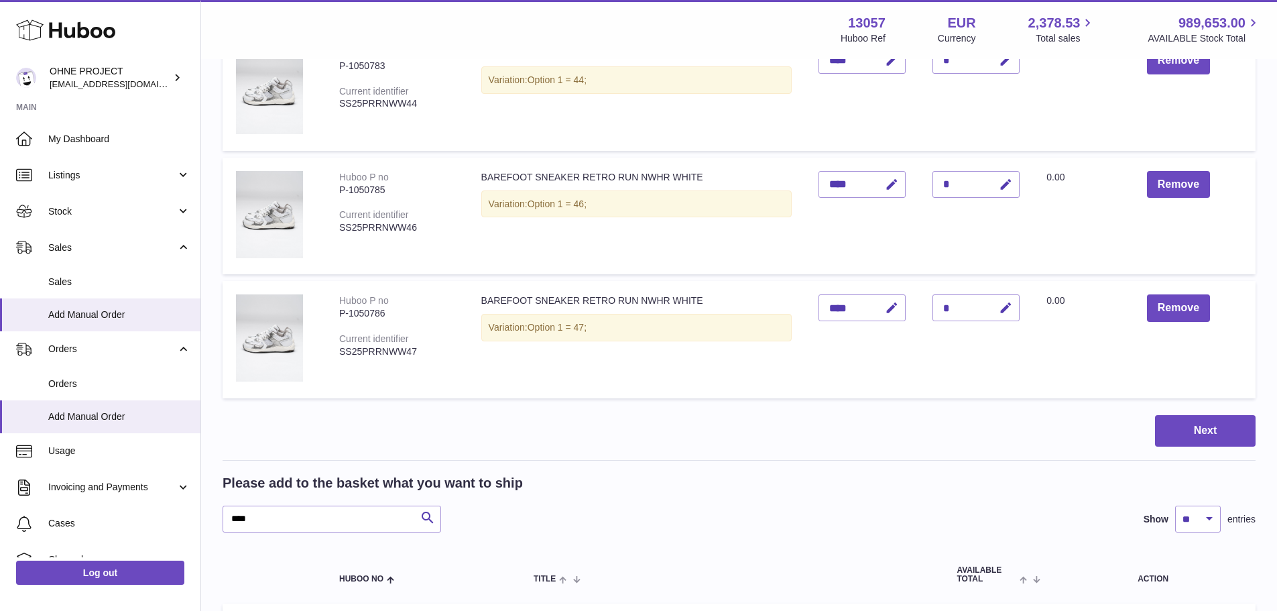
scroll to position [842, 0]
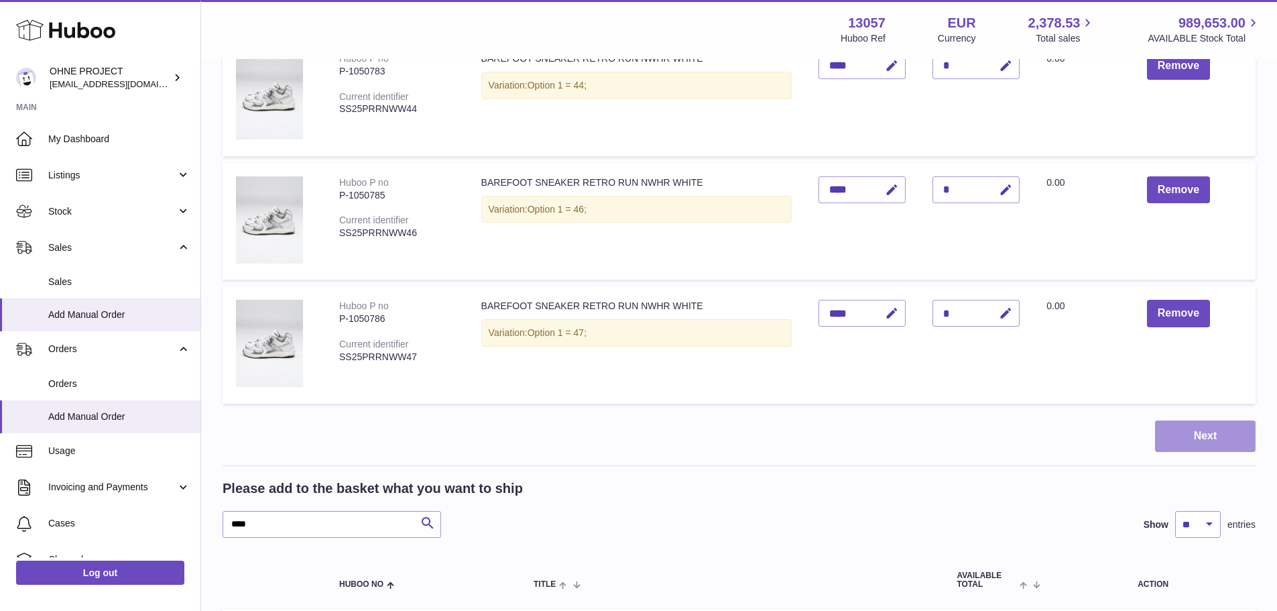
click at [1217, 440] on button "Next" at bounding box center [1205, 436] width 101 height 32
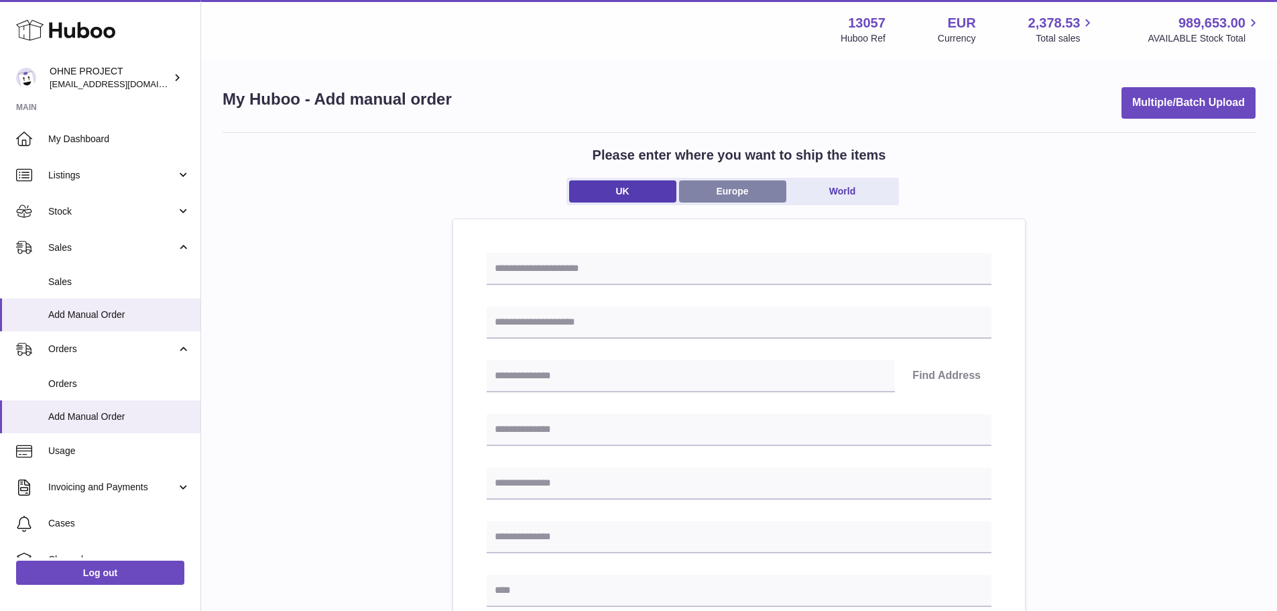
click at [710, 180] on link "Europe" at bounding box center [732, 191] width 107 height 22
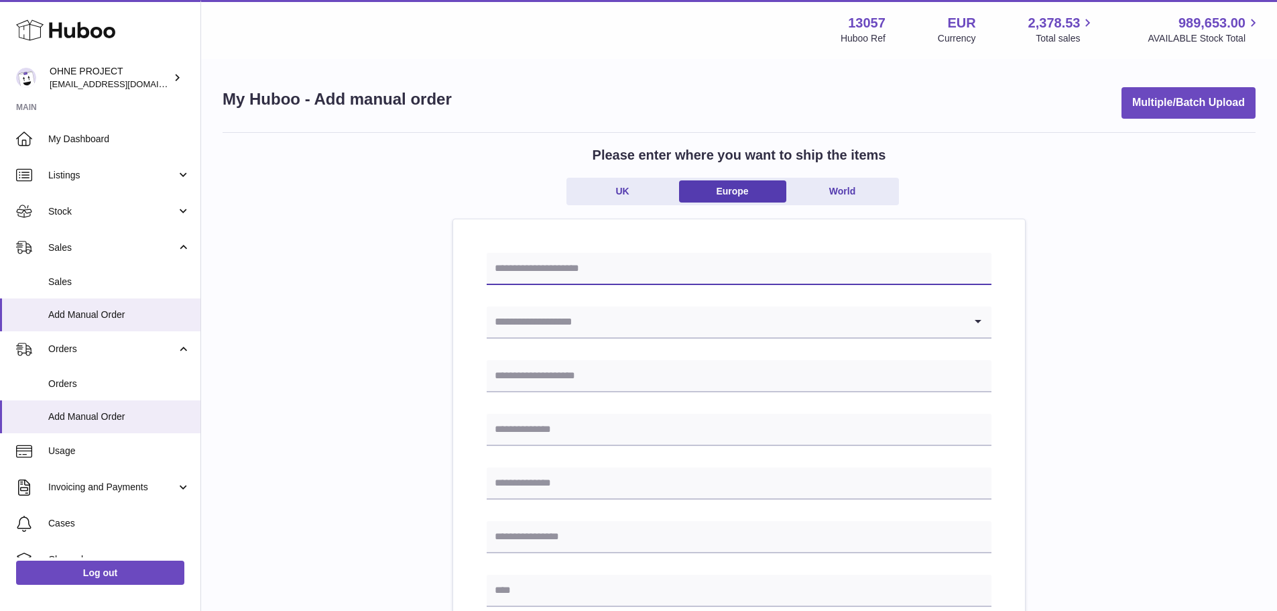
click at [597, 266] on input "text" at bounding box center [739, 269] width 505 height 32
paste input "**********"
type input "**********"
click at [556, 329] on input "Search for option" at bounding box center [726, 321] width 478 height 31
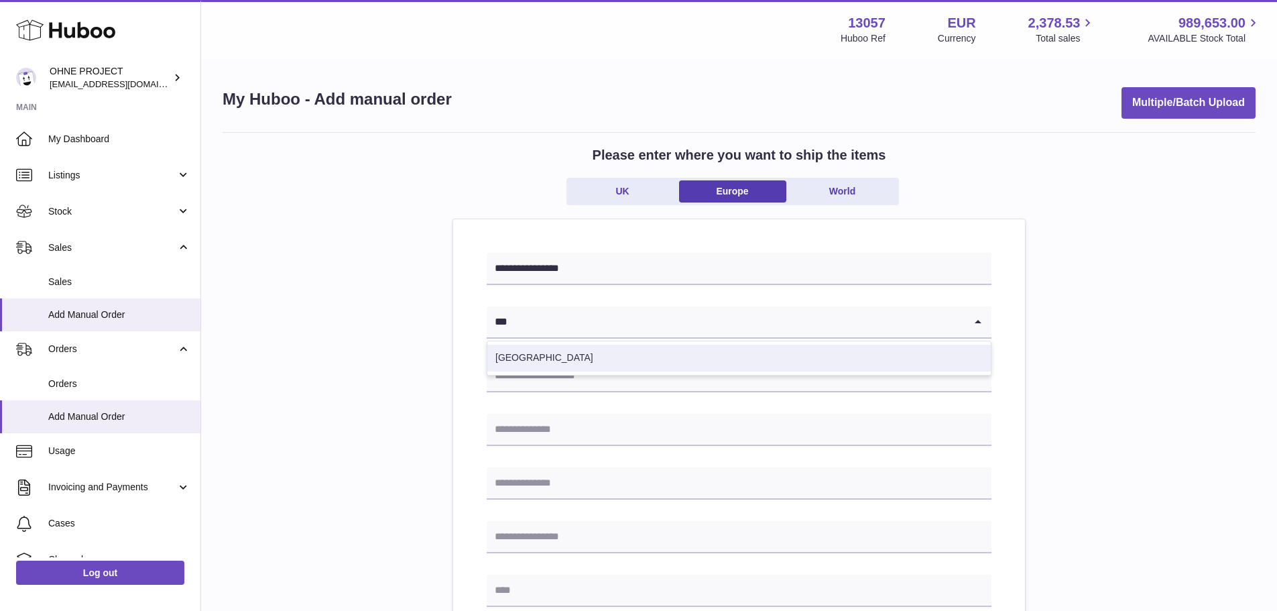
click at [522, 360] on li "[GEOGRAPHIC_DATA]" at bounding box center [738, 358] width 503 height 27
type input "***"
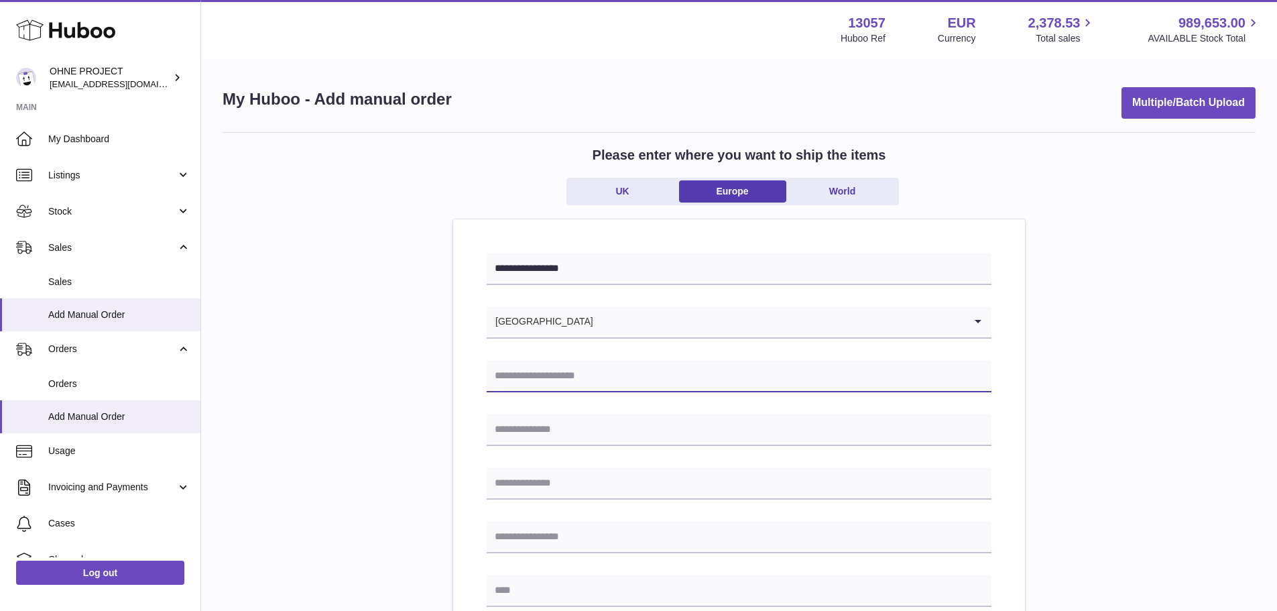
click at [516, 377] on input "text" at bounding box center [739, 376] width 505 height 32
paste input "**********"
type input "**********"
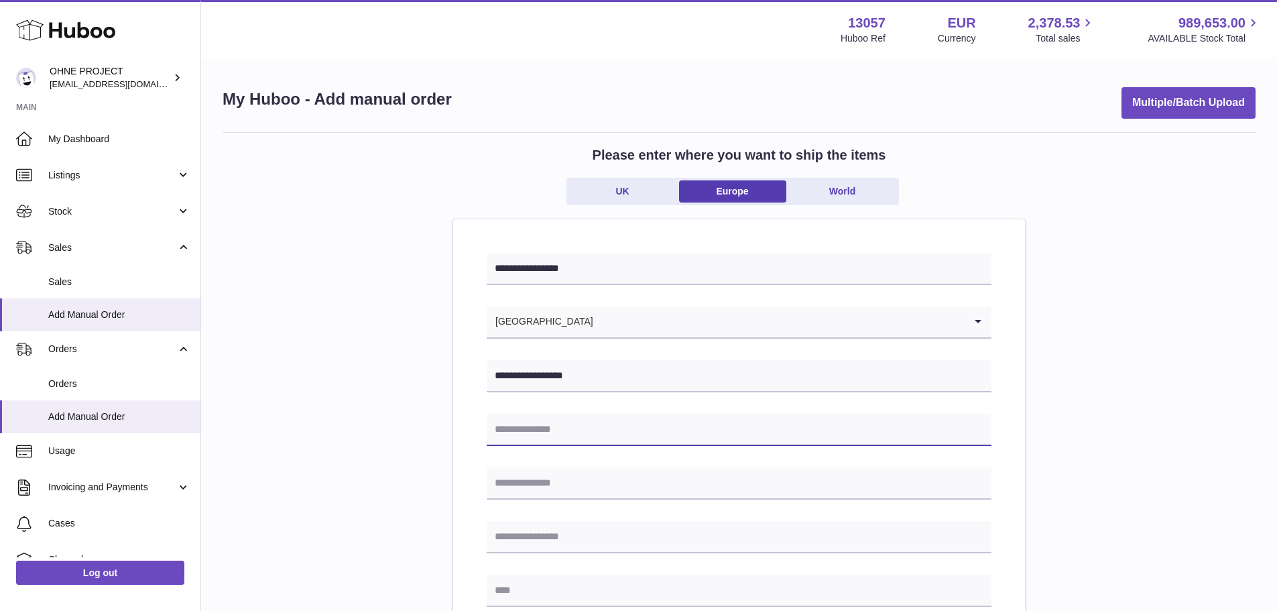
drag, startPoint x: 524, startPoint y: 419, endPoint x: 524, endPoint y: 404, distance: 15.4
click at [524, 419] on input "text" at bounding box center [739, 430] width 505 height 32
paste input "**********"
type input "**********"
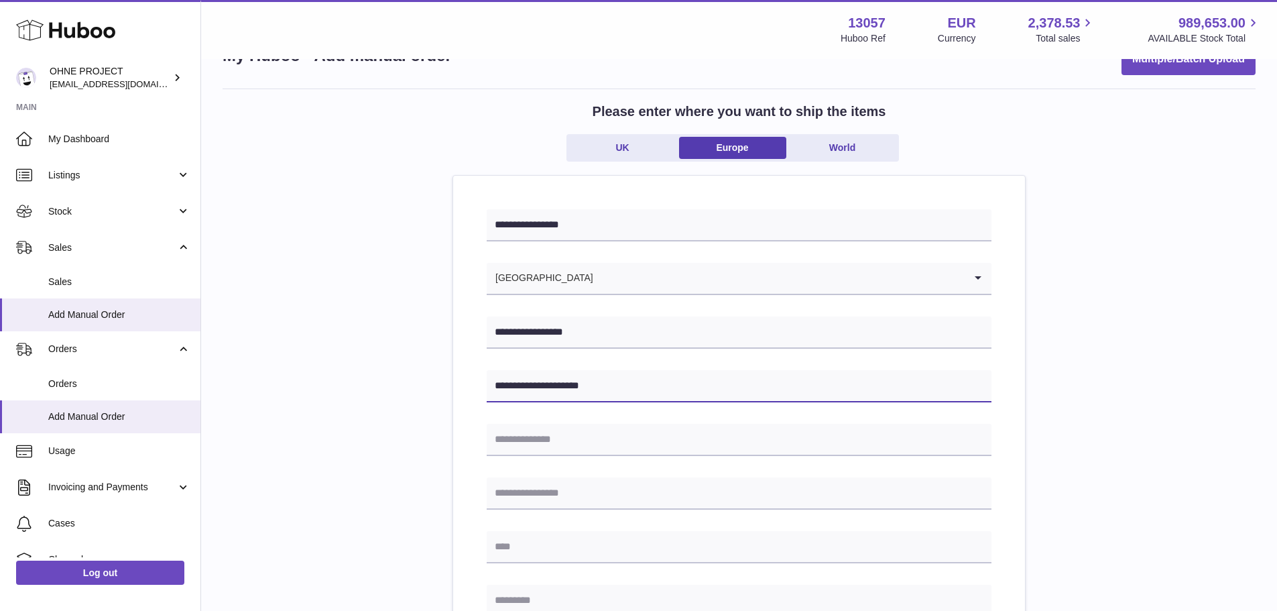
scroll to position [67, 0]
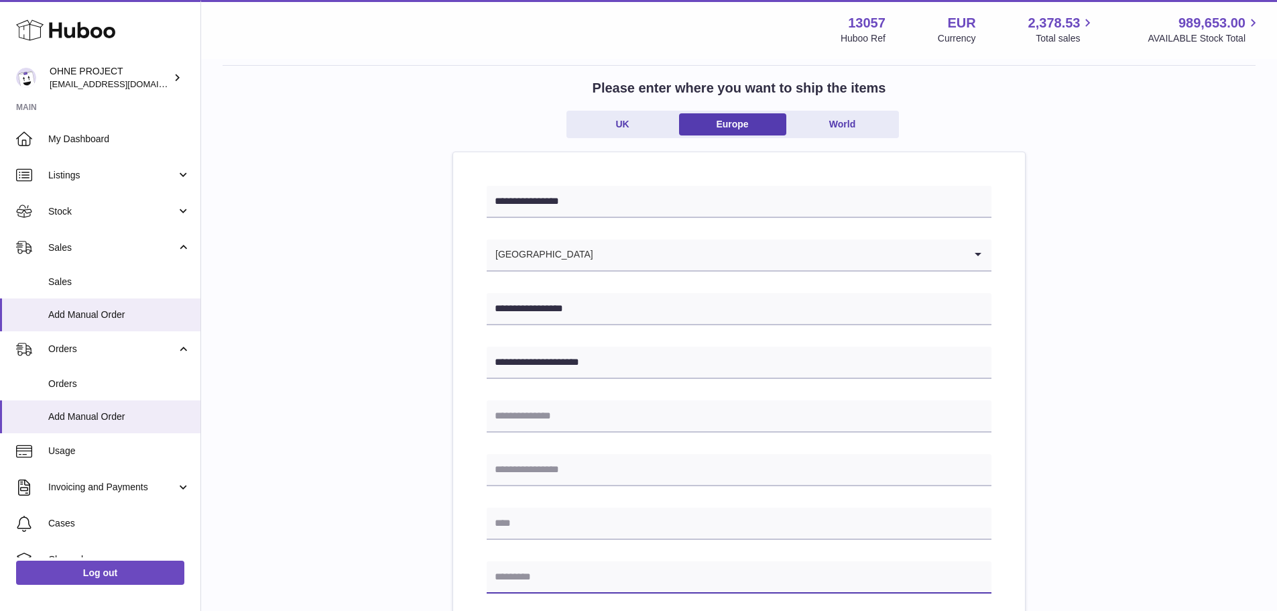
drag, startPoint x: 530, startPoint y: 570, endPoint x: 528, endPoint y: 558, distance: 13.0
click at [530, 570] on input "text" at bounding box center [739, 577] width 505 height 32
paste input "*****"
type input "*****"
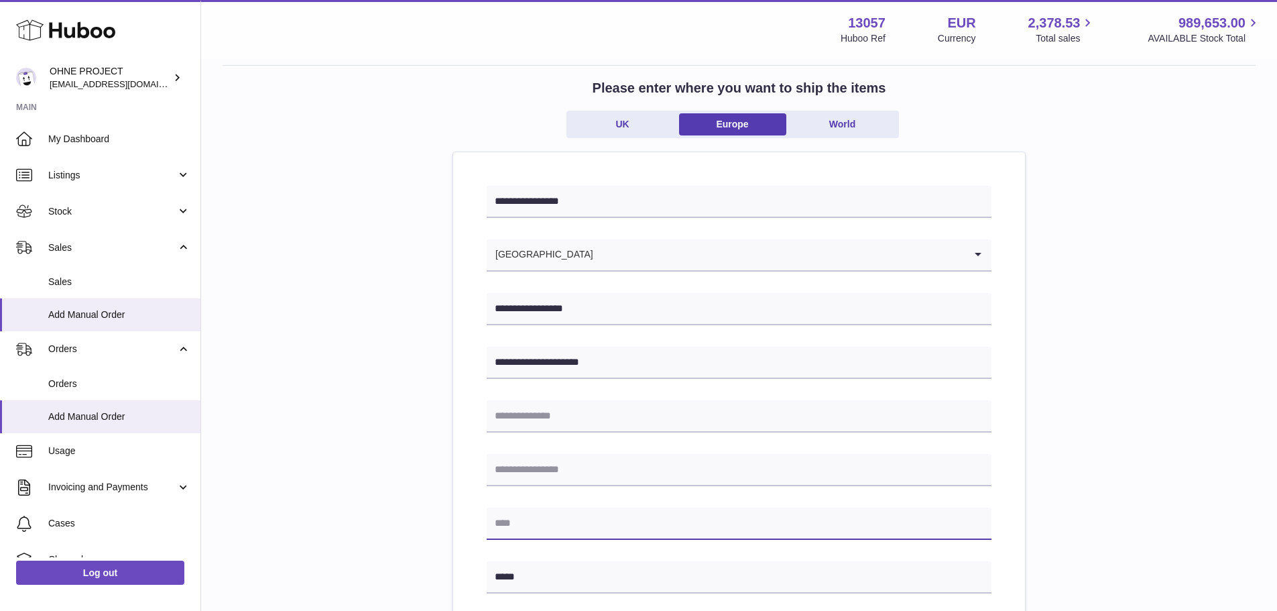
click at [550, 524] on input "text" at bounding box center [739, 523] width 505 height 32
paste input "**********"
type input "**********"
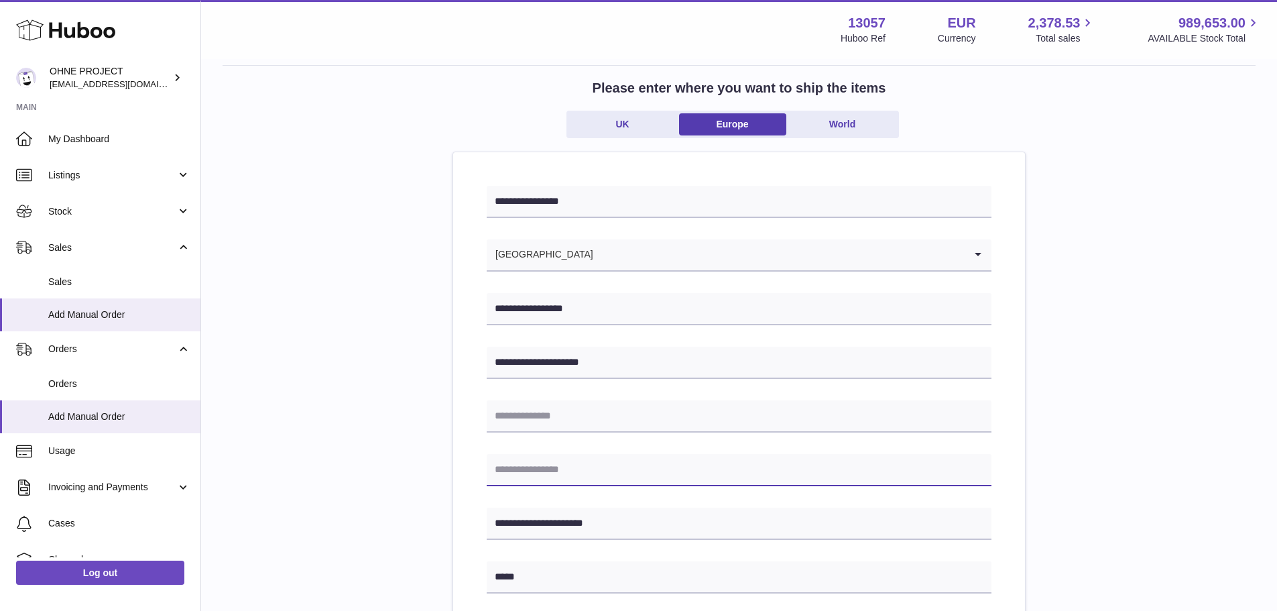
drag, startPoint x: 555, startPoint y: 470, endPoint x: 555, endPoint y: 444, distance: 26.1
click at [555, 470] on input "text" at bounding box center [739, 470] width 505 height 32
paste input "**********"
type input "**********"
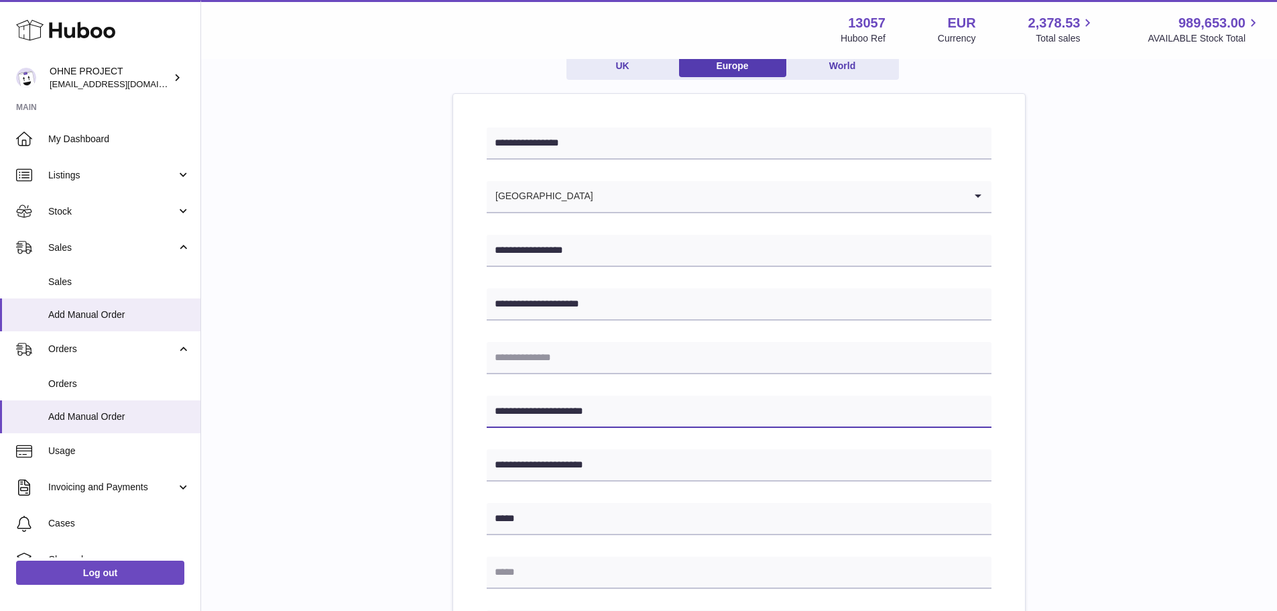
scroll to position [201, 0]
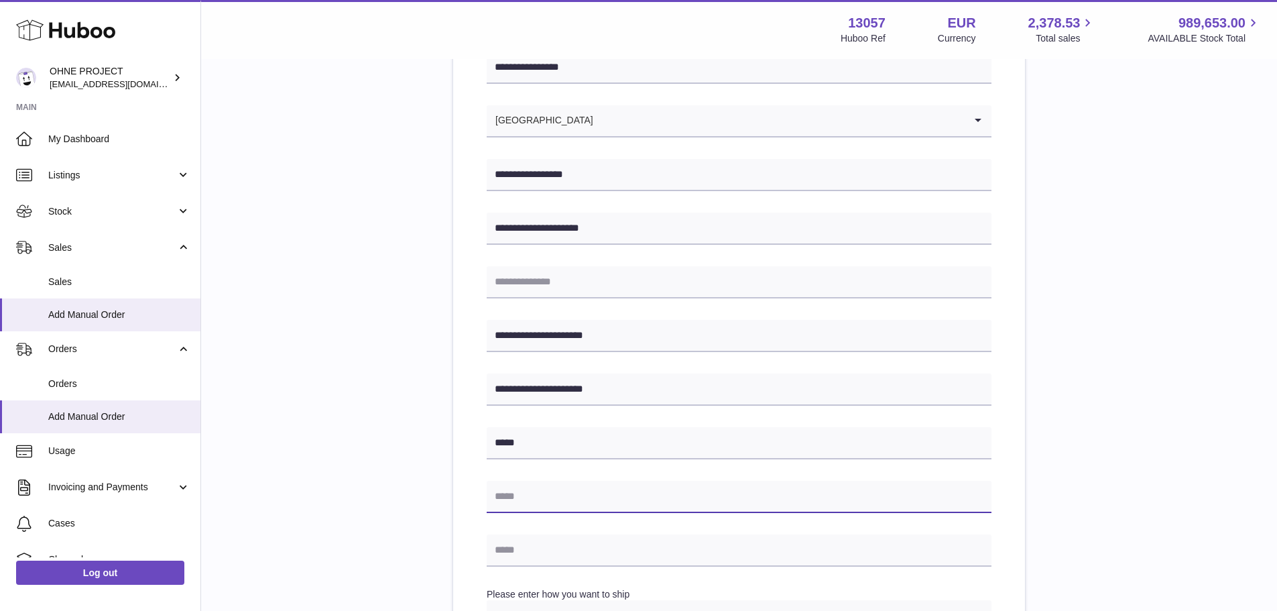
click at [541, 495] on input "text" at bounding box center [739, 497] width 505 height 32
paste input "**********"
type input "**********"
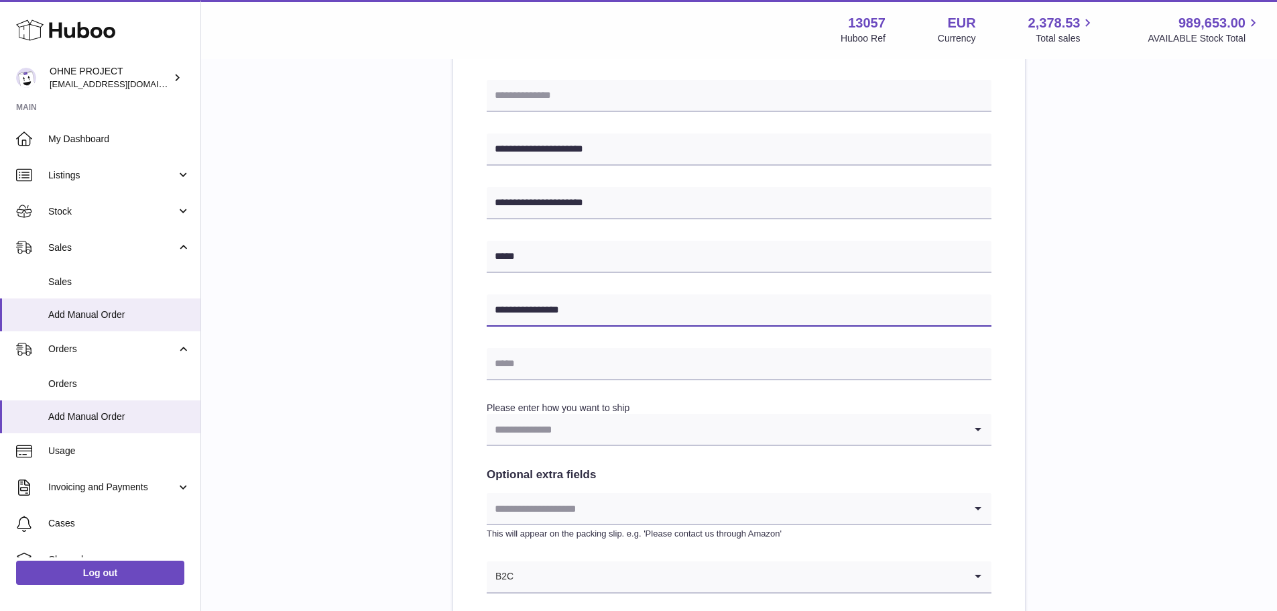
scroll to position [402, 0]
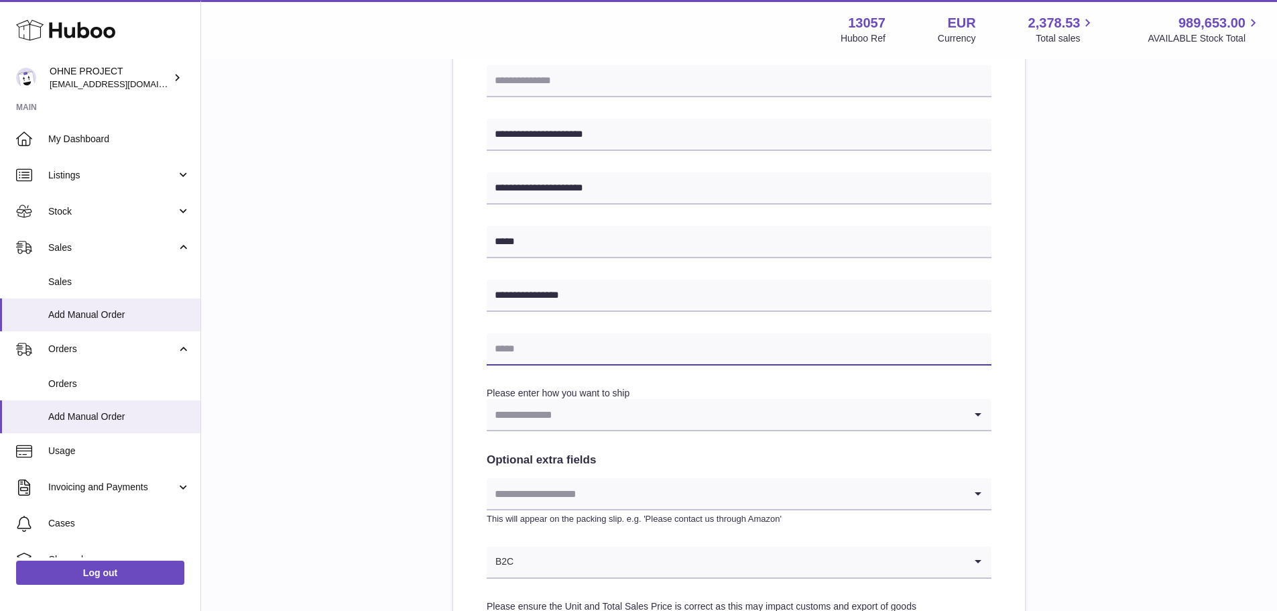
click at [538, 342] on input "text" at bounding box center [739, 349] width 505 height 32
paste input "**********"
type input "**********"
click at [520, 427] on input "Search for option" at bounding box center [726, 414] width 478 height 31
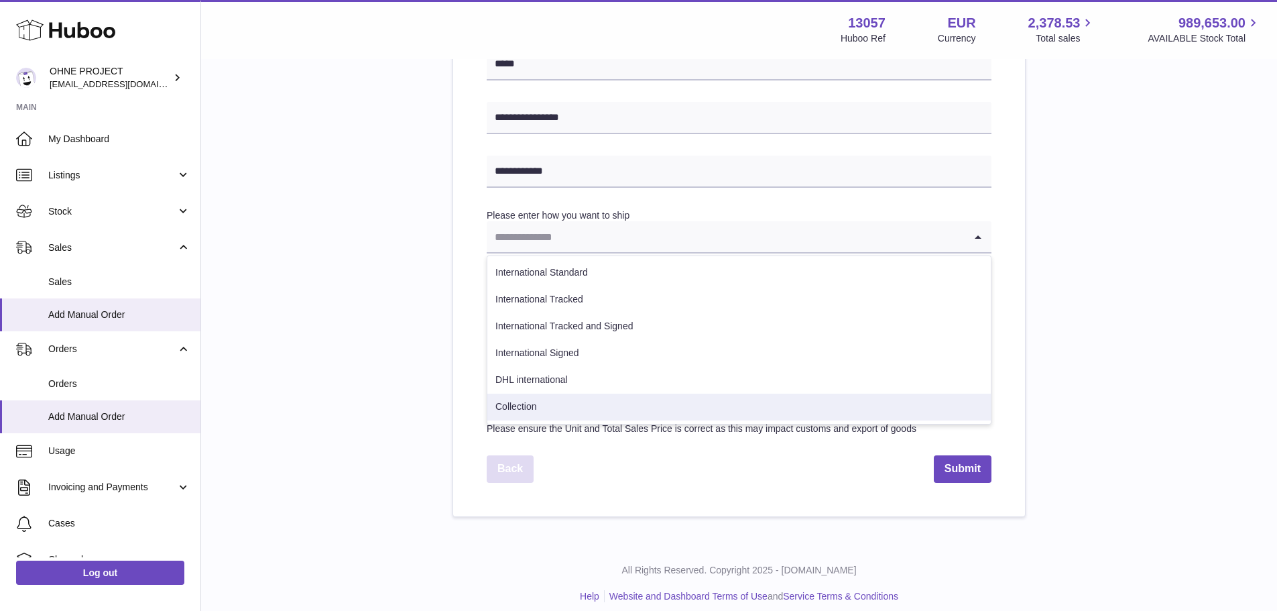
scroll to position [591, 0]
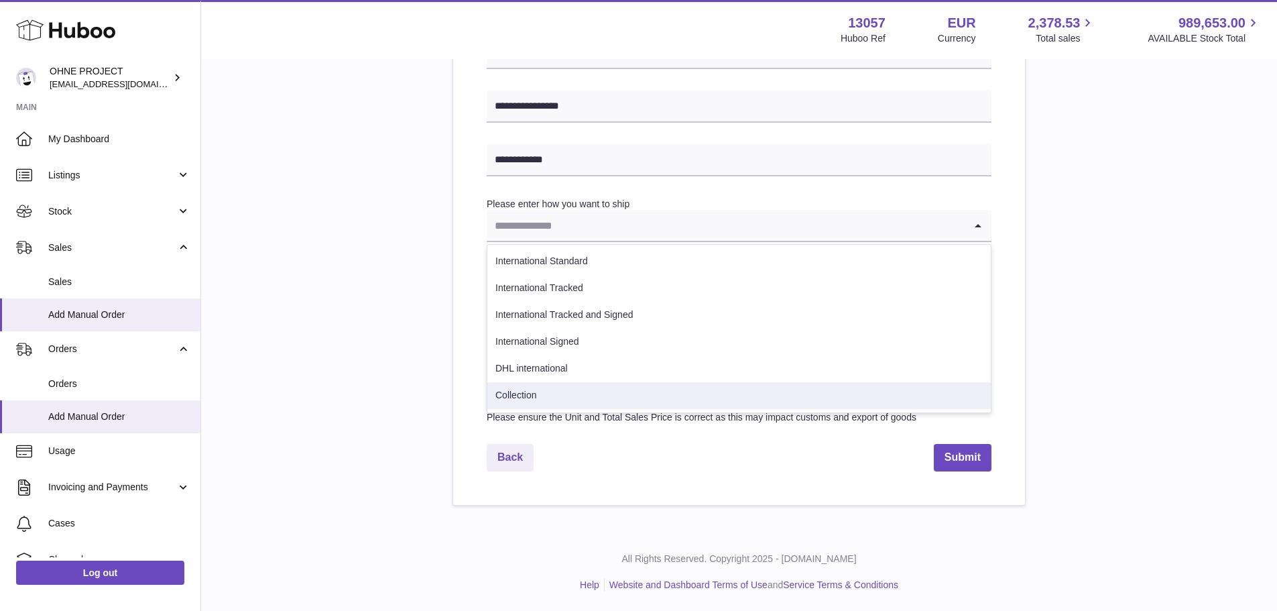
click at [549, 407] on li "Collection" at bounding box center [738, 395] width 503 height 27
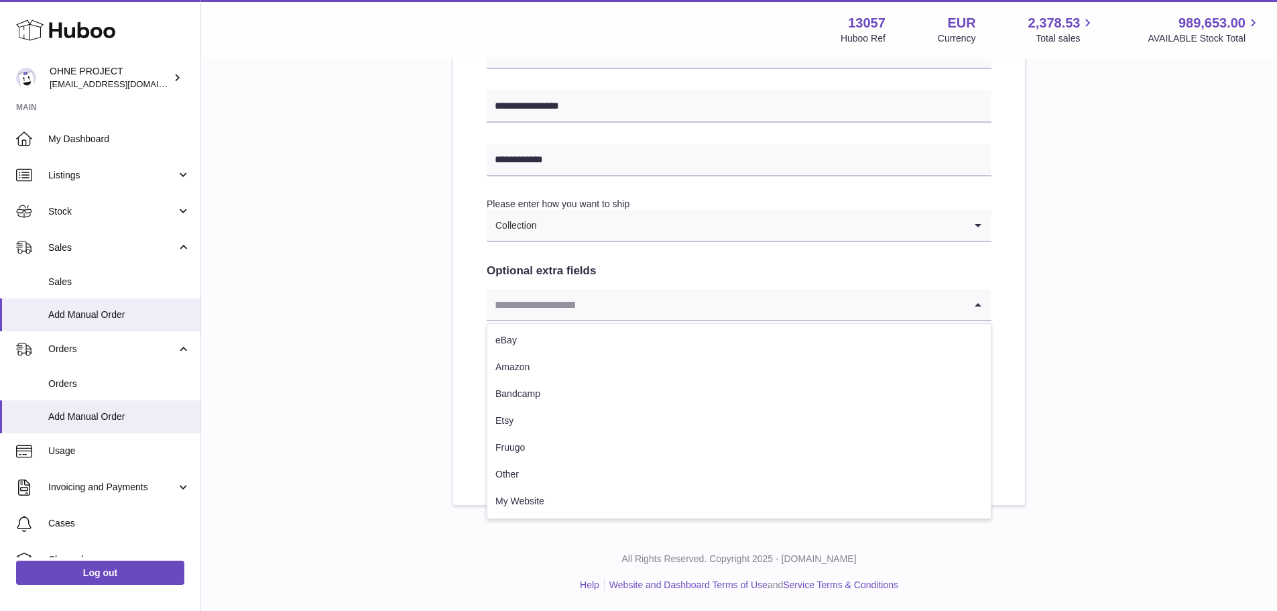
click at [555, 295] on input "Search for option" at bounding box center [726, 304] width 478 height 31
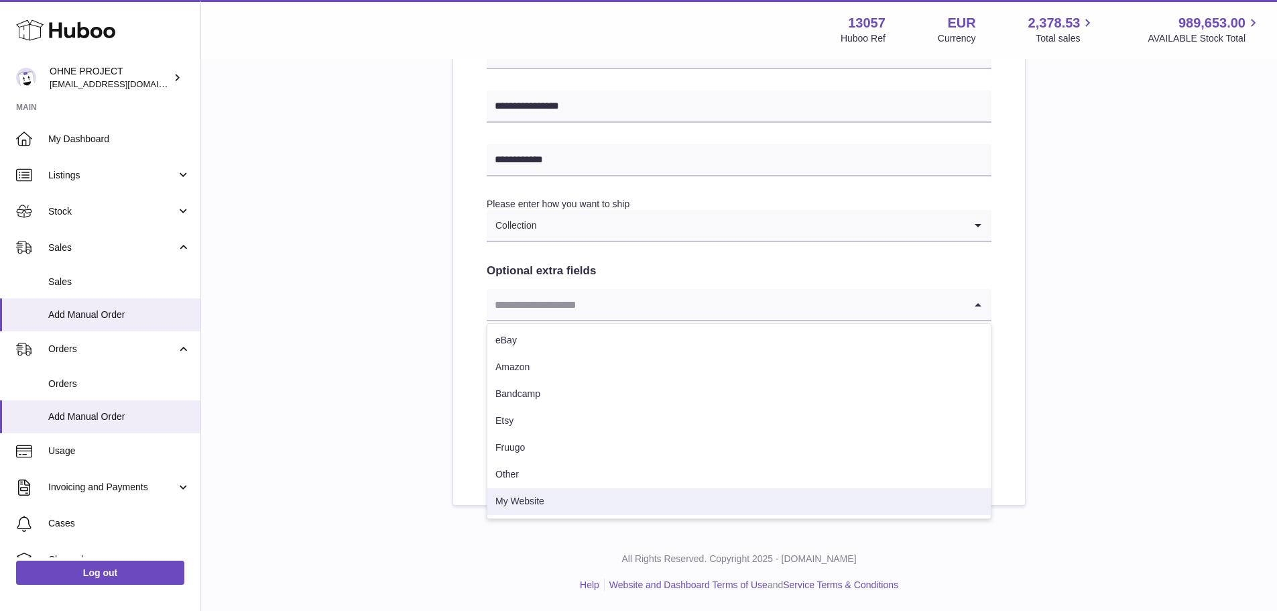
click at [526, 501] on li "My Website" at bounding box center [738, 501] width 503 height 27
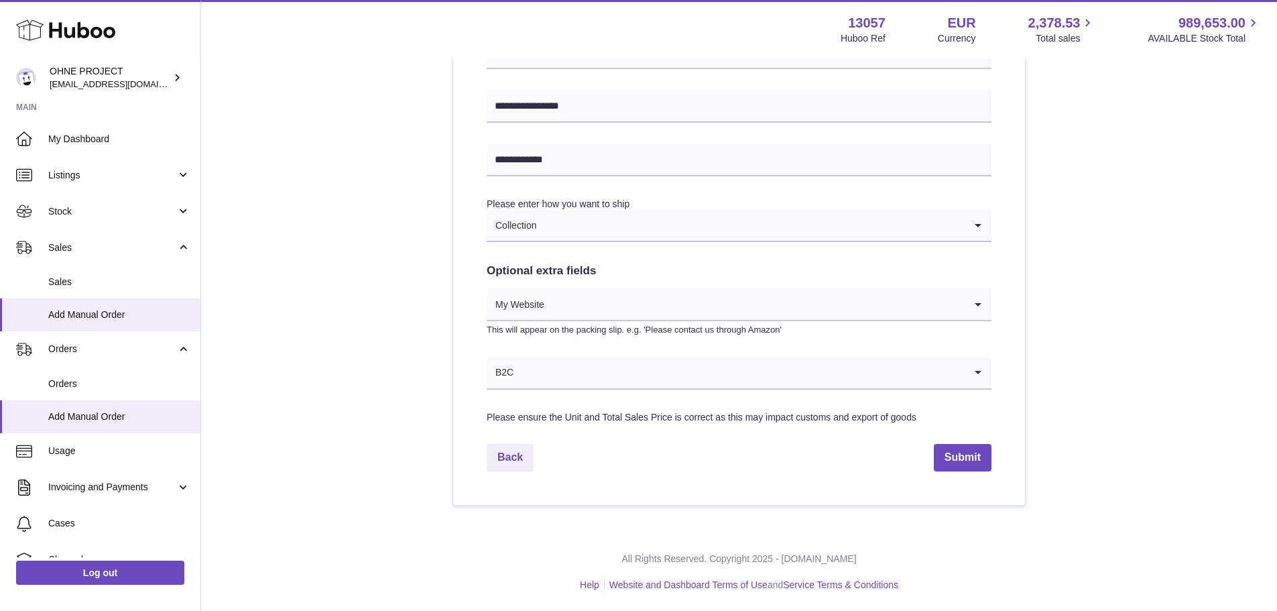
click at [541, 363] on input "Search for option" at bounding box center [739, 372] width 450 height 31
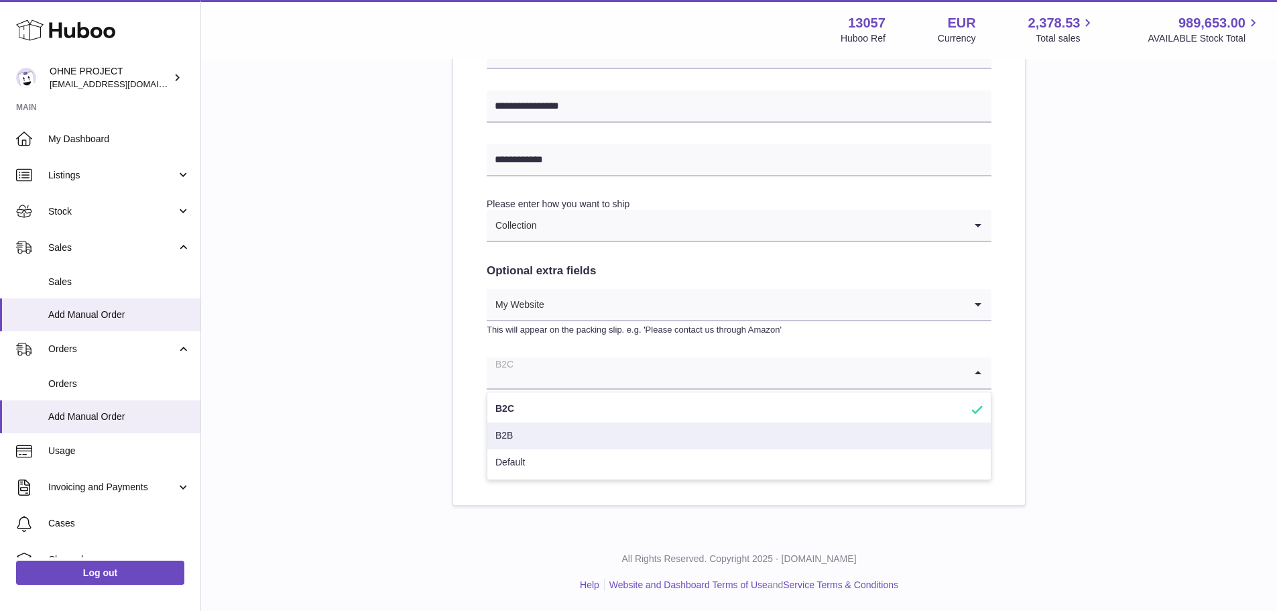
drag, startPoint x: 527, startPoint y: 434, endPoint x: 544, endPoint y: 317, distance: 118.5
click at [527, 431] on li "B2B" at bounding box center [738, 435] width 503 height 27
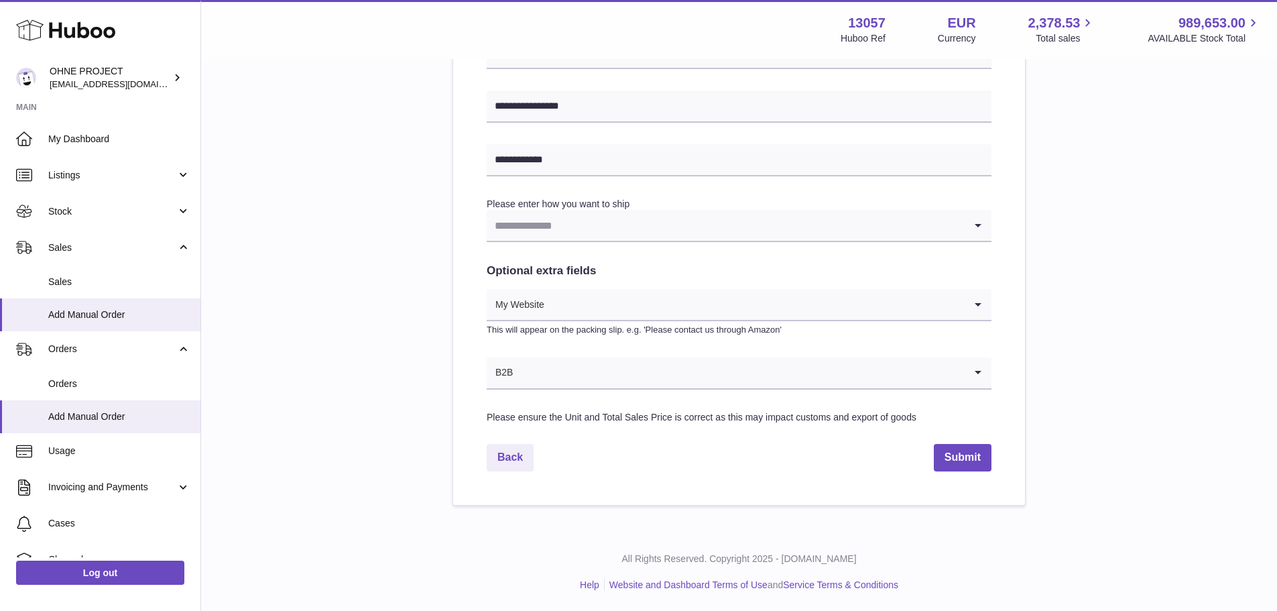
click at [564, 219] on input "Search for option" at bounding box center [726, 225] width 478 height 31
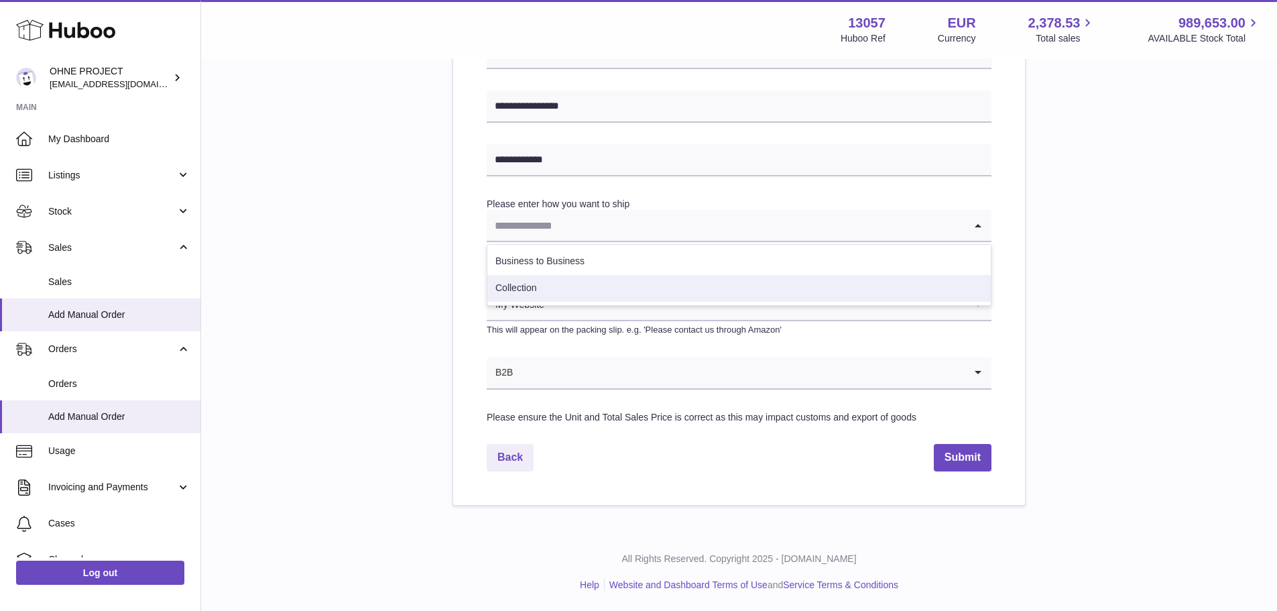
click at [554, 291] on li "Collection" at bounding box center [738, 288] width 503 height 27
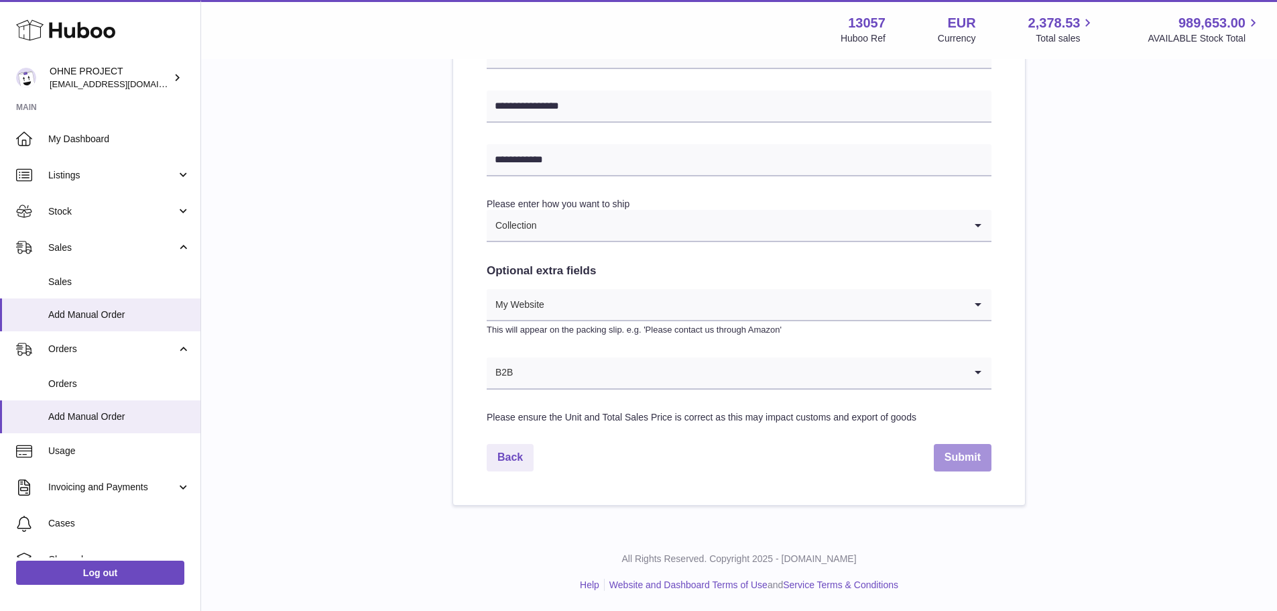
click at [953, 466] on button "Submit" at bounding box center [963, 457] width 58 height 27
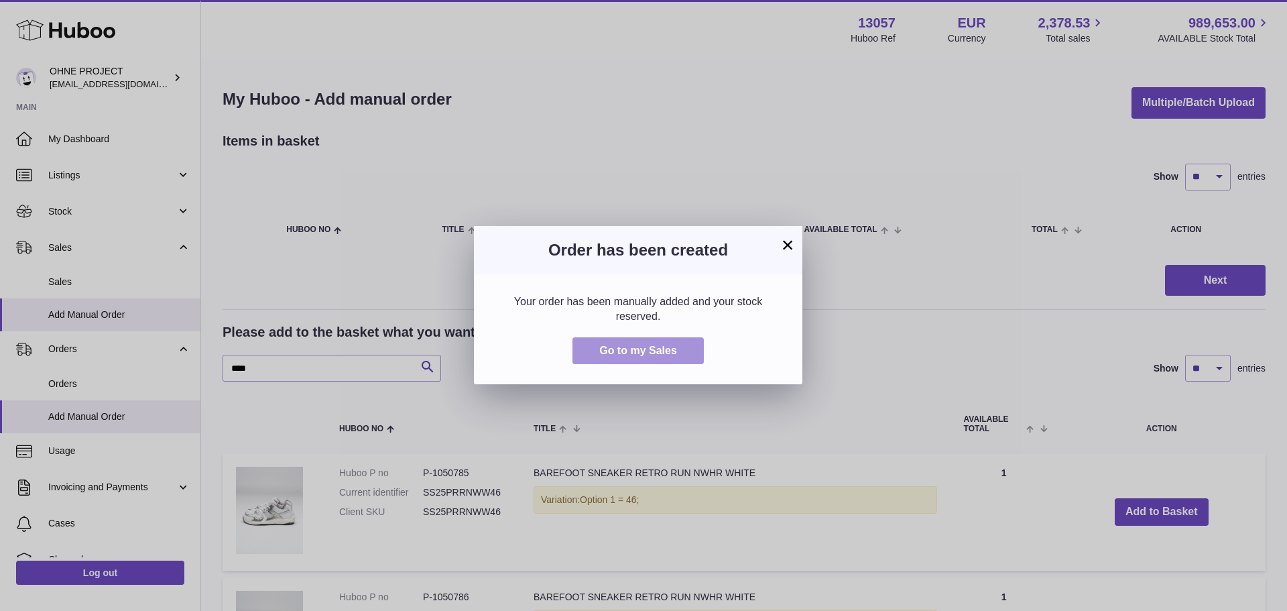
click at [641, 347] on span "Go to my Sales" at bounding box center [638, 350] width 78 height 11
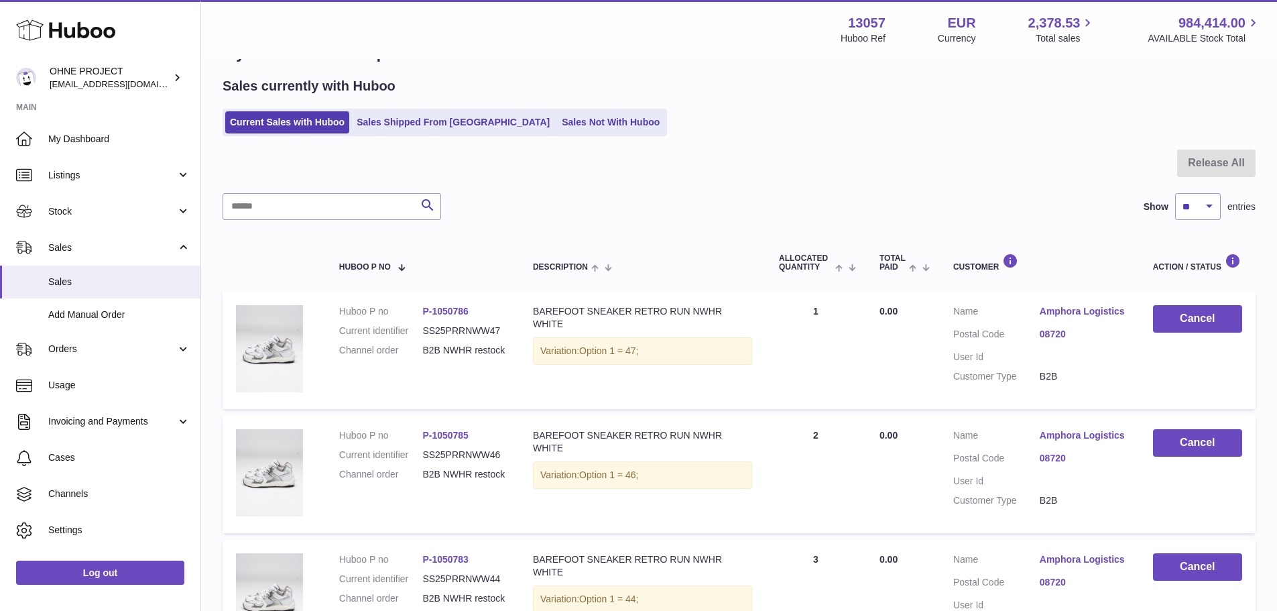
scroll to position [67, 0]
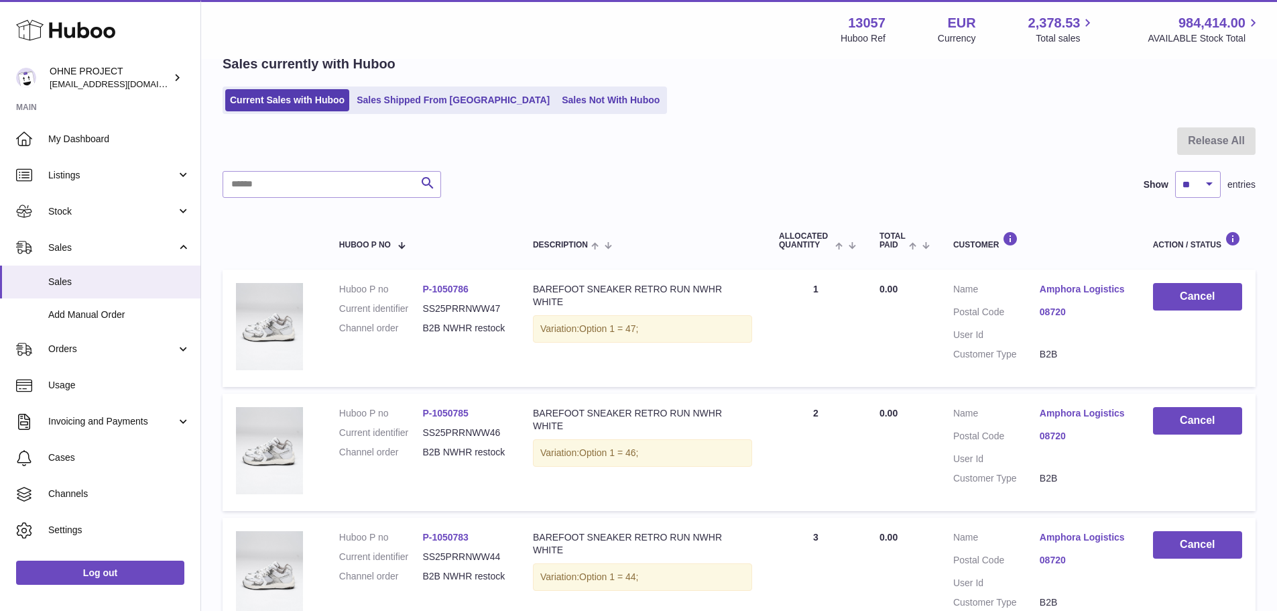
drag, startPoint x: 433, startPoint y: 339, endPoint x: 419, endPoint y: 332, distance: 15.9
click at [419, 332] on dl "Huboo P no P-1050786 Current identifier SS25PRRNWW47 Channel order B2B NWHR res…" at bounding box center [422, 312] width 167 height 58
copy dl "B2B NWHR restock"
